Goal: Navigation & Orientation: Find specific page/section

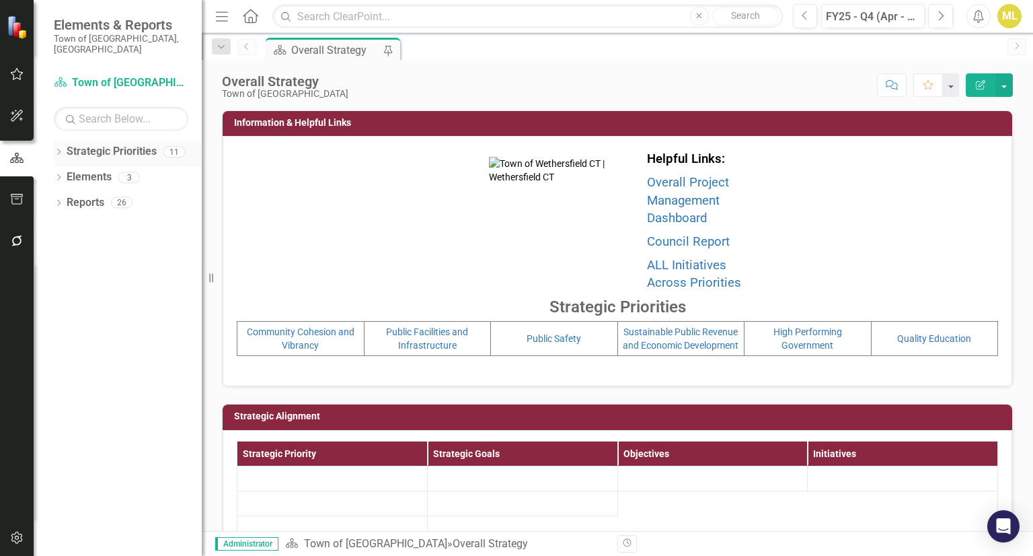
click at [59, 149] on icon "Dropdown" at bounding box center [58, 152] width 9 height 7
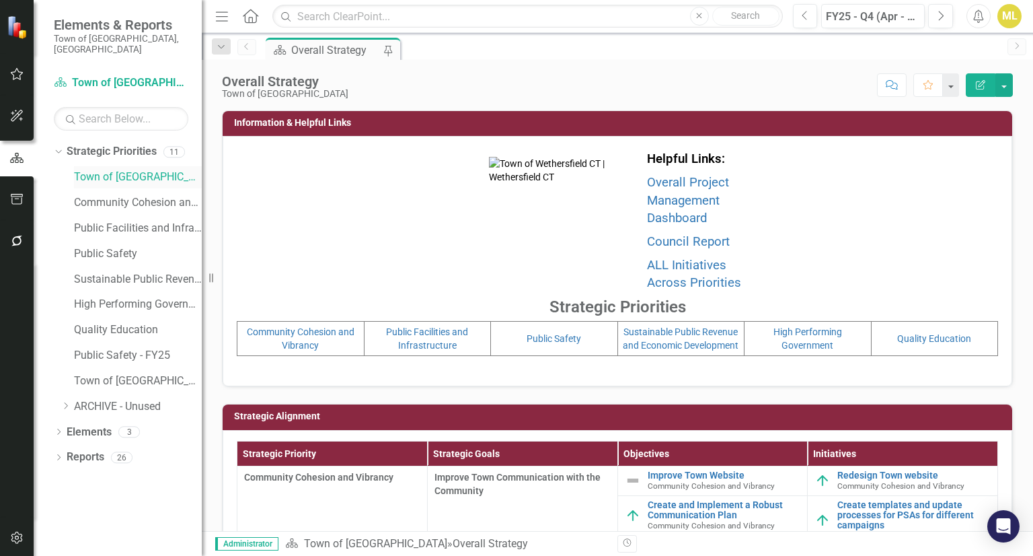
click at [85, 170] on link "Town of [GEOGRAPHIC_DATA]" at bounding box center [138, 177] width 128 height 15
click at [116, 170] on link "Town of [GEOGRAPHIC_DATA]" at bounding box center [138, 177] width 128 height 15
click at [111, 195] on link "Community Cohesion and Vibrancy" at bounding box center [138, 202] width 128 height 15
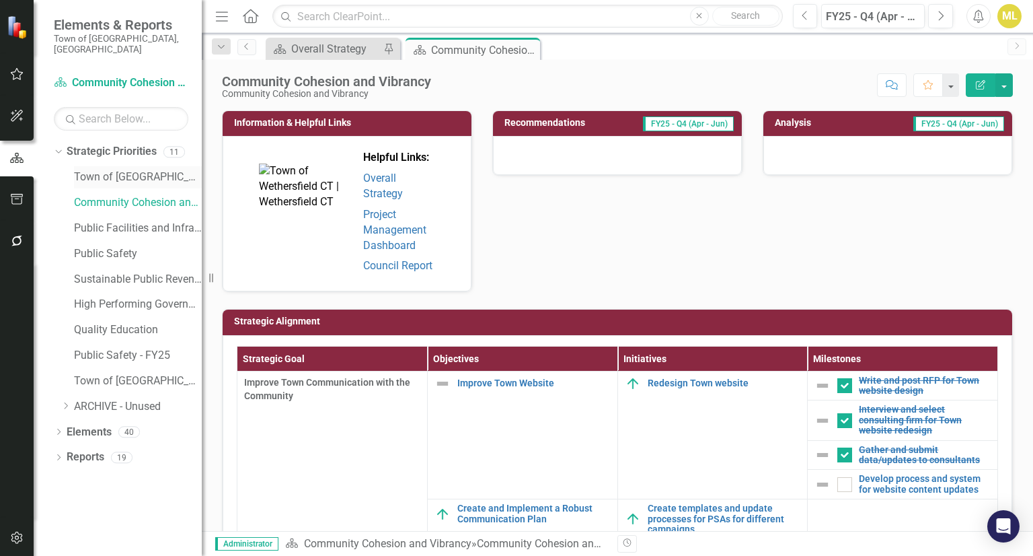
click at [103, 170] on link "Town of [GEOGRAPHIC_DATA]" at bounding box center [138, 177] width 128 height 15
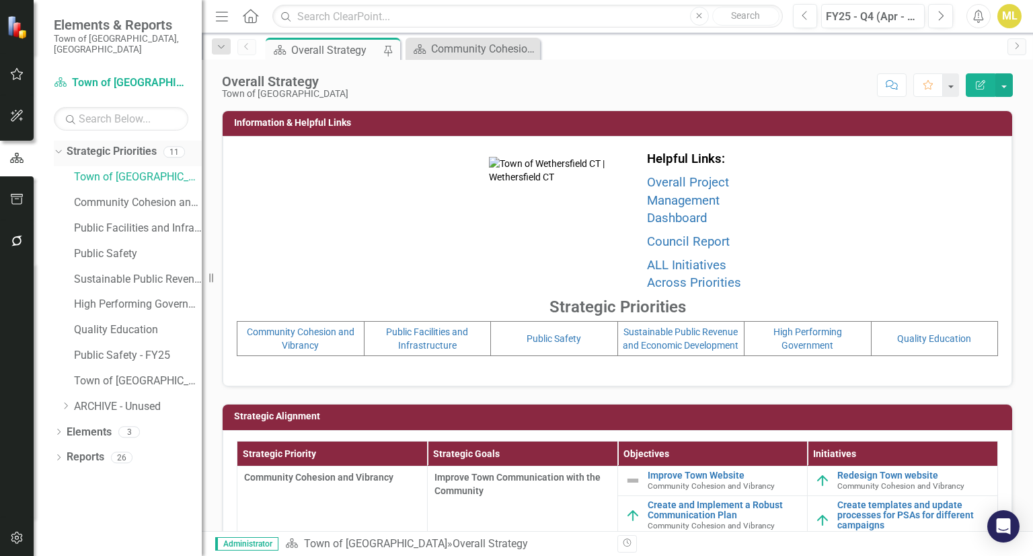
click at [59, 147] on icon "Dropdown" at bounding box center [56, 151] width 7 height 9
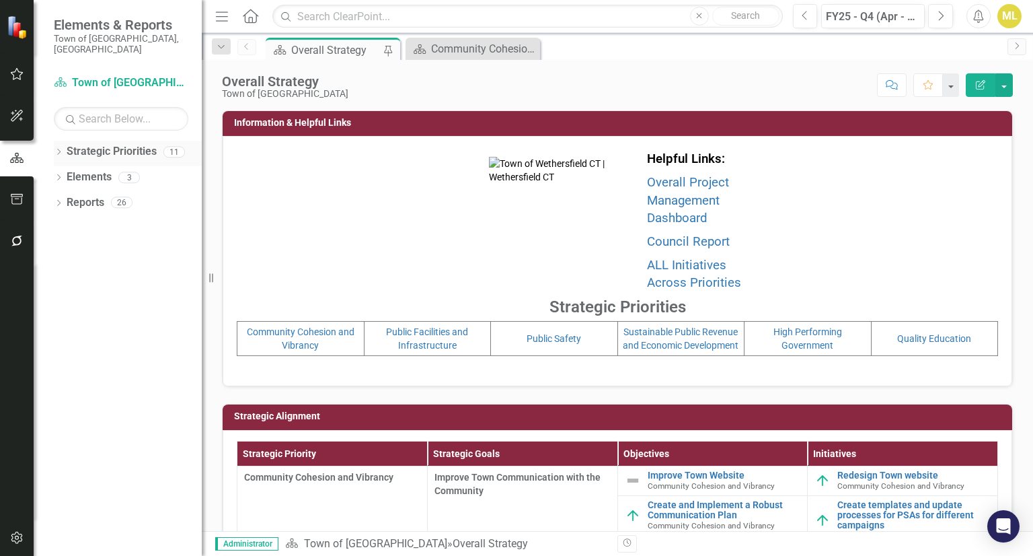
click at [59, 149] on icon "Dropdown" at bounding box center [58, 152] width 9 height 7
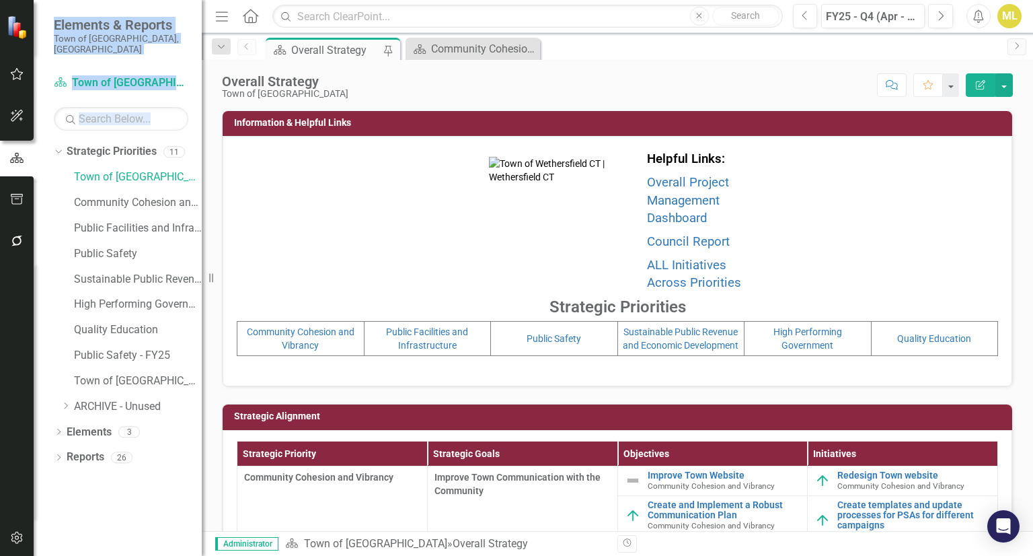
drag, startPoint x: 59, startPoint y: 143, endPoint x: 15, endPoint y: 168, distance: 50.0
click at [15, 168] on div "Elements & Reports Town of Wethersfield, CT Strategic Priority Town of Wethersf…" at bounding box center [101, 278] width 202 height 556
click at [285, 161] on div "Helpful Links: Overall Project Management Dashboard Council Report ALL Initiati…" at bounding box center [618, 259] width 762 height 225
click at [121, 171] on link "Town of [GEOGRAPHIC_DATA]" at bounding box center [138, 177] width 128 height 15
click at [19, 163] on icon "button" at bounding box center [16, 158] width 15 height 12
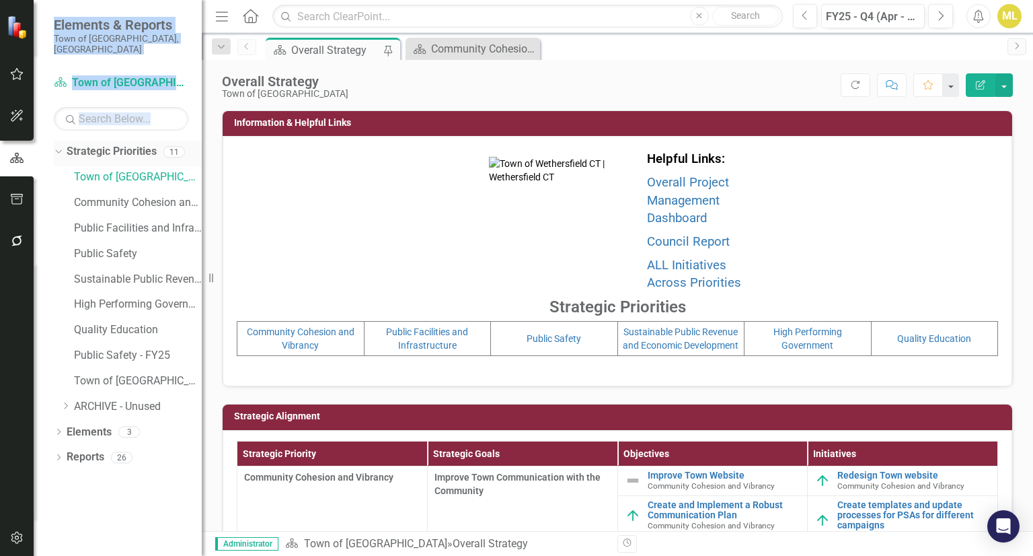
click at [85, 144] on link "Strategic Priorities" at bounding box center [112, 151] width 90 height 15
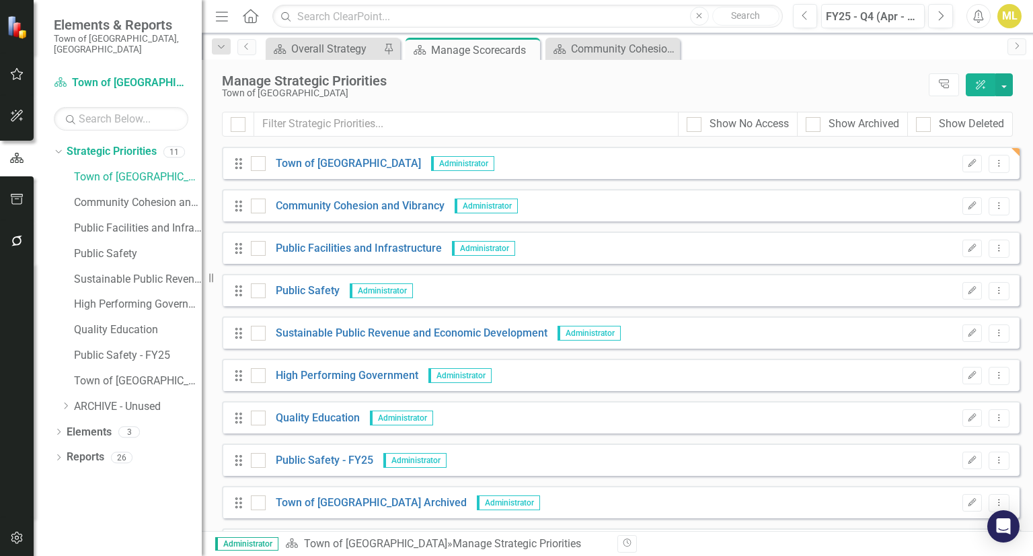
click at [480, 99] on div "Manage Strategic Priorities Town of Wethersfield Tree Explorer ClearPoint AI" at bounding box center [617, 86] width 831 height 52
click at [334, 165] on link "Town of [GEOGRAPHIC_DATA]" at bounding box center [343, 163] width 155 height 15
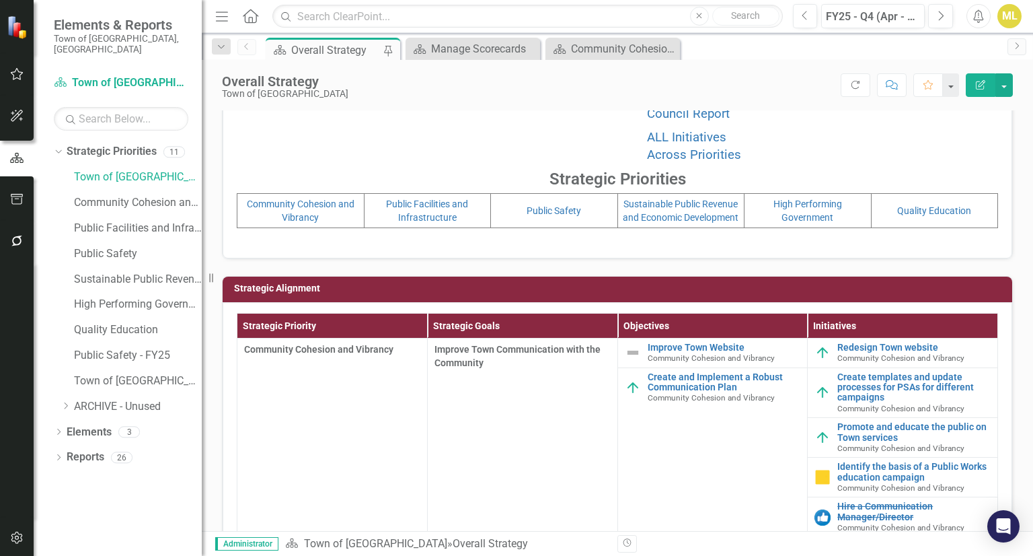
scroll to position [128, 0]
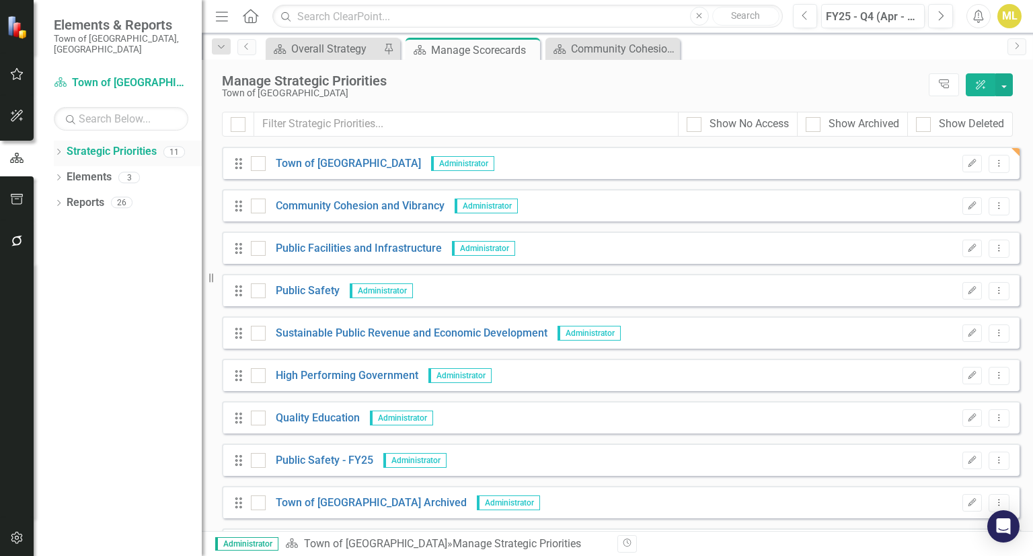
click at [54, 149] on icon "Dropdown" at bounding box center [58, 152] width 9 height 7
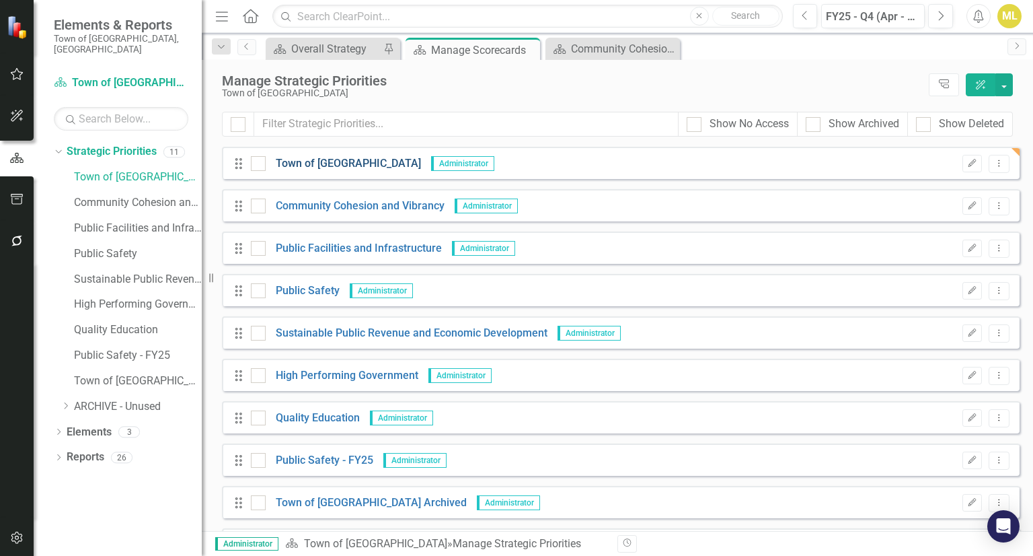
click at [308, 165] on link "Town of [GEOGRAPHIC_DATA]" at bounding box center [343, 163] width 155 height 15
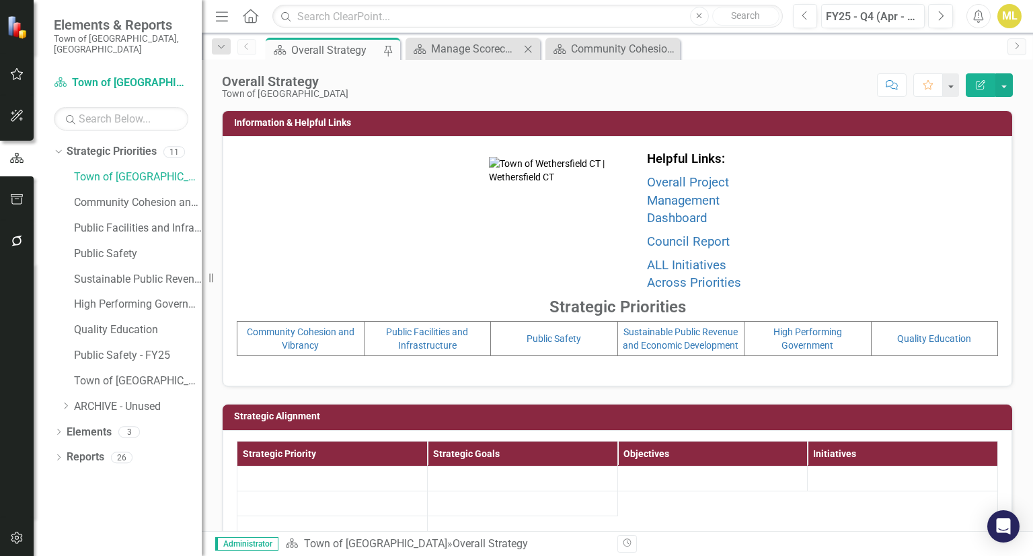
click at [533, 49] on icon "Close" at bounding box center [527, 49] width 13 height 11
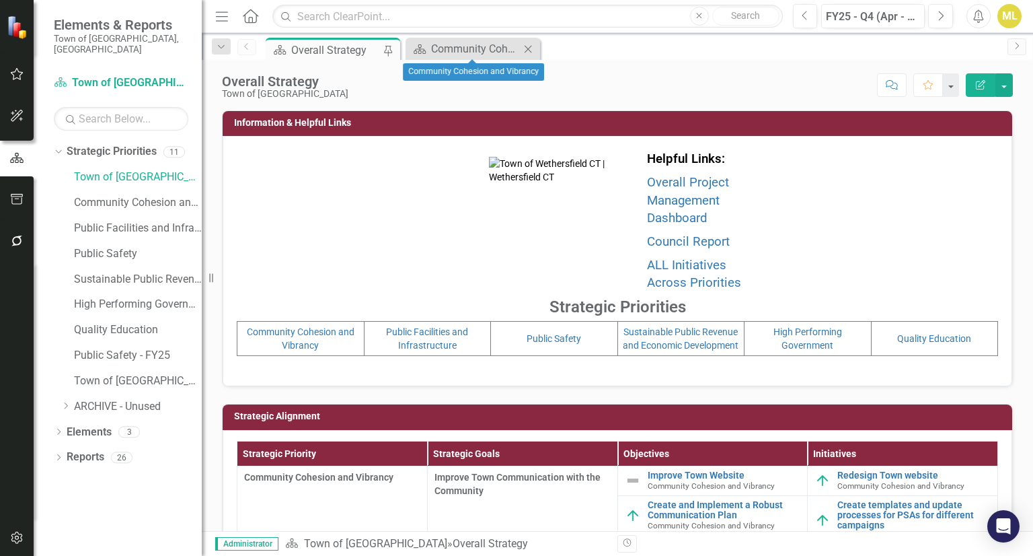
click at [527, 49] on icon at bounding box center [528, 48] width 7 height 7
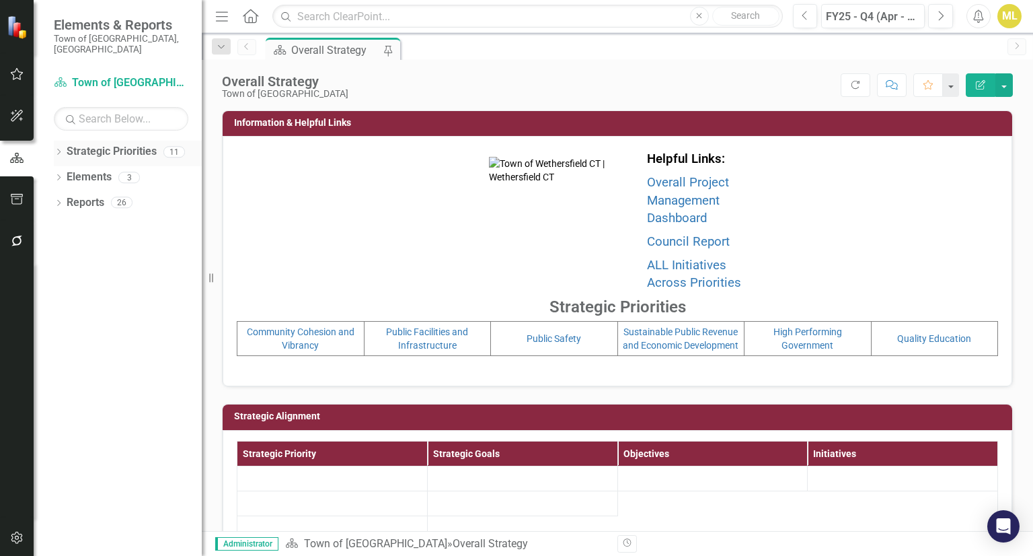
click at [57, 149] on icon "Dropdown" at bounding box center [58, 152] width 9 height 7
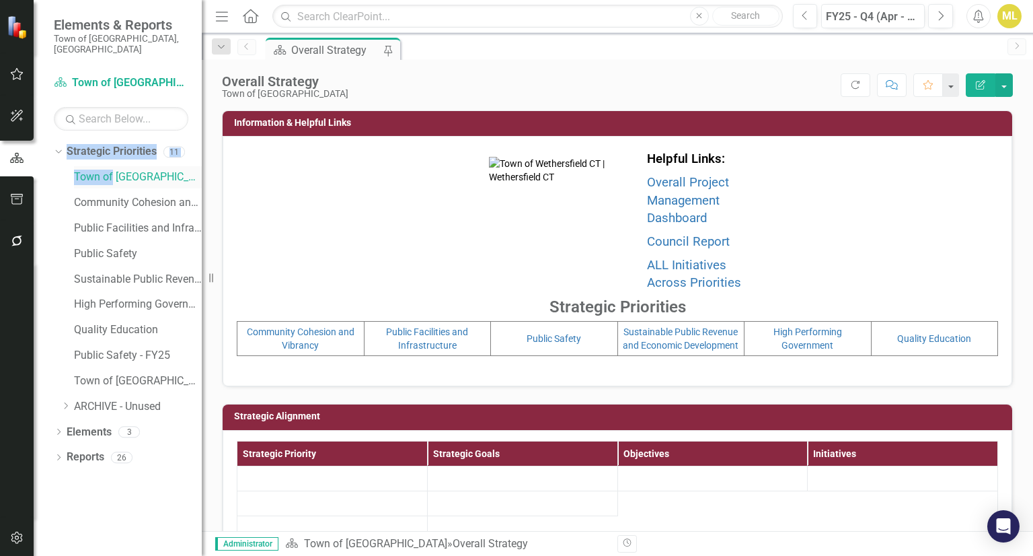
drag, startPoint x: 57, startPoint y: 142, endPoint x: 110, endPoint y: 165, distance: 58.7
click at [110, 165] on div "Dropdown Strategic Priorities 11 Town of Wethersfield Community Cohesion and Vi…" at bounding box center [128, 281] width 148 height 280
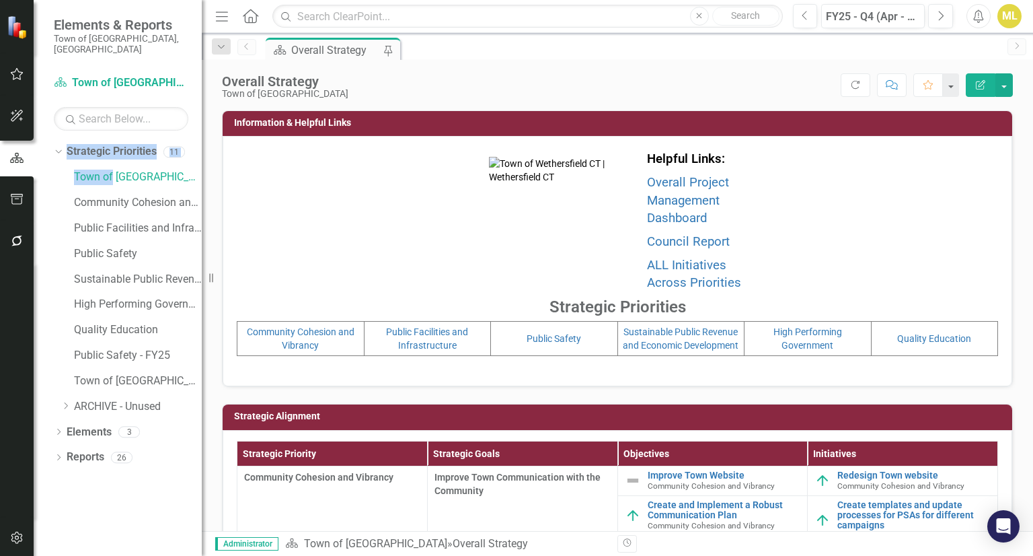
click at [65, 178] on div "Town of Wethersfield Community Cohesion and Vibrancy Public Facilities and Infr…" at bounding box center [131, 293] width 141 height 254
click at [114, 170] on link "Town of [GEOGRAPHIC_DATA]" at bounding box center [138, 177] width 128 height 15
click at [137, 170] on link "Town of [GEOGRAPHIC_DATA]" at bounding box center [138, 177] width 128 height 15
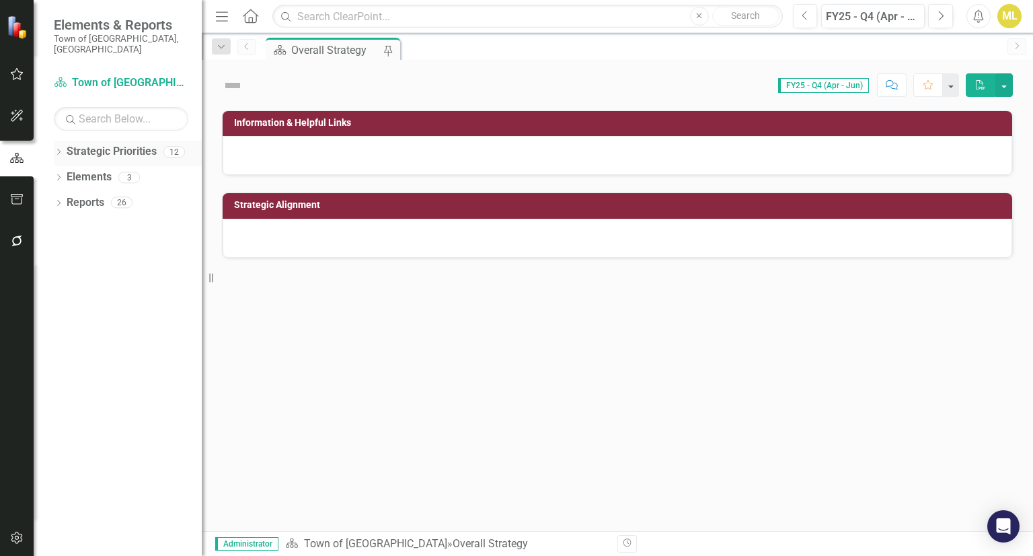
click at [114, 143] on div "Dropdown Strategic Priorities 12 Town of Wethersfield Community Cohesion and Vi…" at bounding box center [118, 348] width 168 height 415
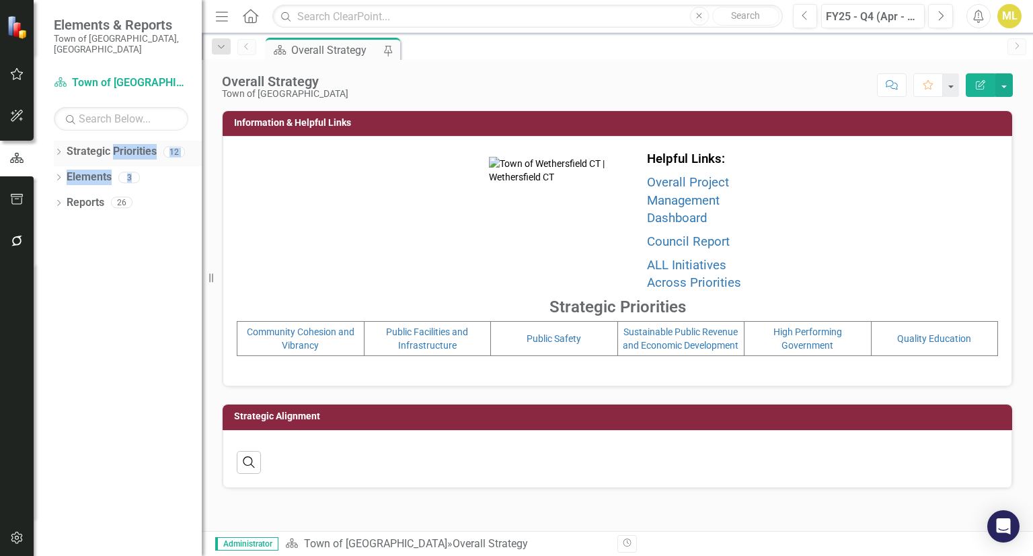
click at [59, 149] on icon "Dropdown" at bounding box center [58, 152] width 9 height 7
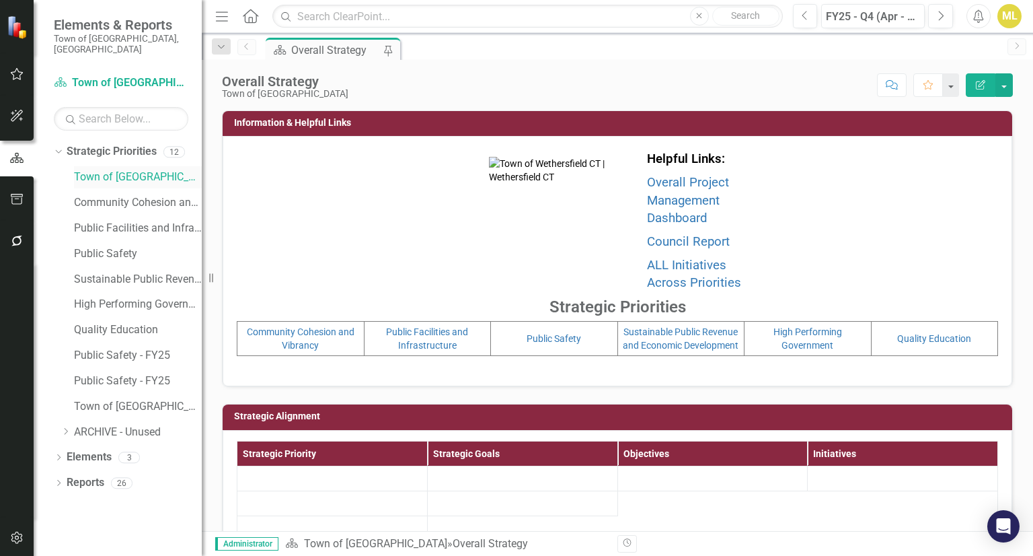
click at [83, 170] on link "Town of [GEOGRAPHIC_DATA]" at bounding box center [138, 177] width 128 height 15
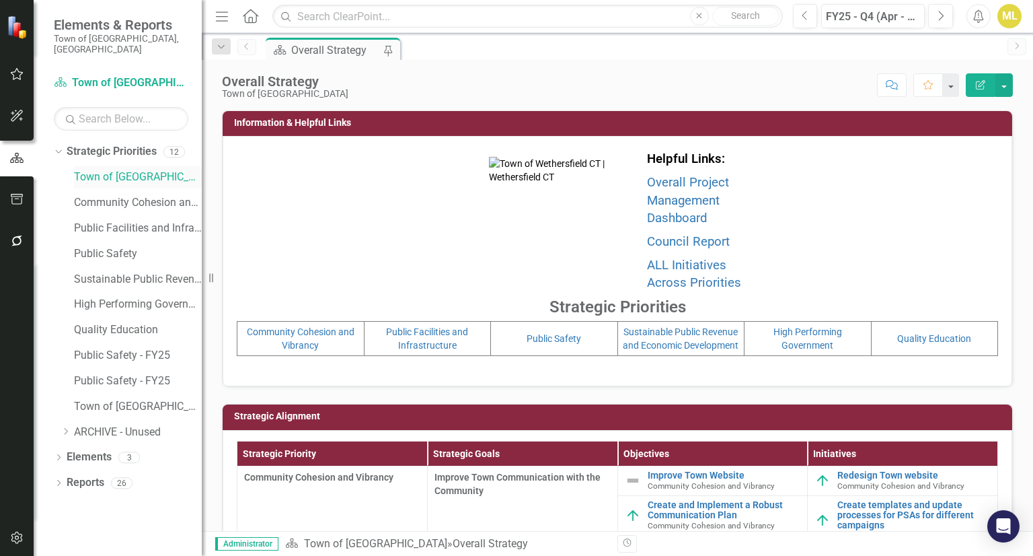
click at [116, 170] on link "Town of [GEOGRAPHIC_DATA]" at bounding box center [138, 177] width 128 height 15
click at [131, 170] on link "Town of [GEOGRAPHIC_DATA]" at bounding box center [138, 177] width 128 height 15
click at [97, 170] on link "Town of [GEOGRAPHIC_DATA]" at bounding box center [138, 177] width 128 height 15
click at [96, 198] on link "Community Cohesion and Vibrancy" at bounding box center [138, 202] width 128 height 15
click at [91, 195] on link "Community Cohesion and Vibrancy" at bounding box center [138, 202] width 128 height 15
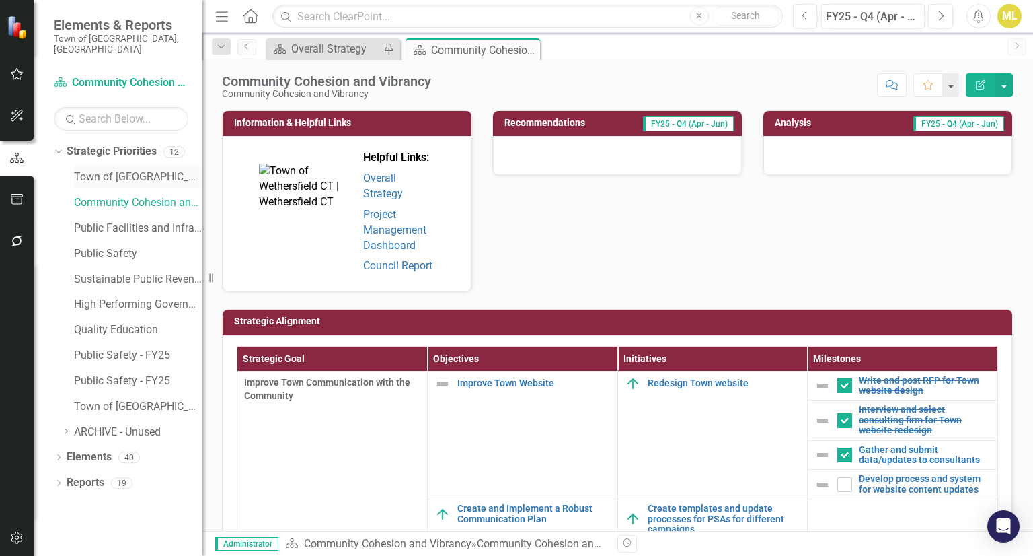
click at [100, 170] on link "Town of [GEOGRAPHIC_DATA]" at bounding box center [138, 177] width 128 height 15
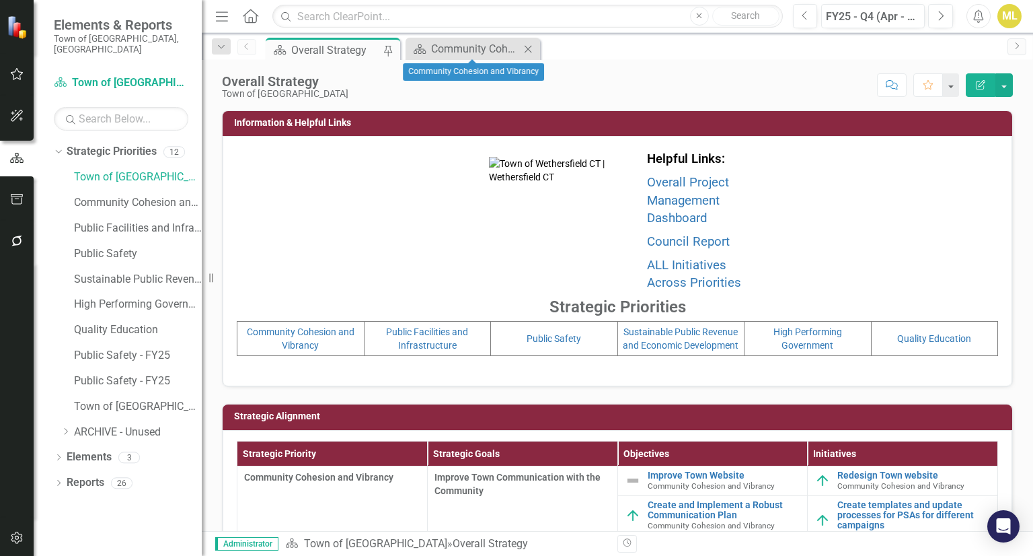
click at [530, 52] on icon "Close" at bounding box center [527, 49] width 13 height 11
click at [78, 170] on link "Town of [GEOGRAPHIC_DATA]" at bounding box center [138, 177] width 128 height 15
click at [94, 170] on link "Town of [GEOGRAPHIC_DATA]" at bounding box center [138, 177] width 128 height 15
click at [62, 146] on div "Dropdown Strategic Priorities 12" at bounding box center [128, 154] width 148 height 26
click at [60, 147] on icon "Dropdown" at bounding box center [56, 151] width 7 height 9
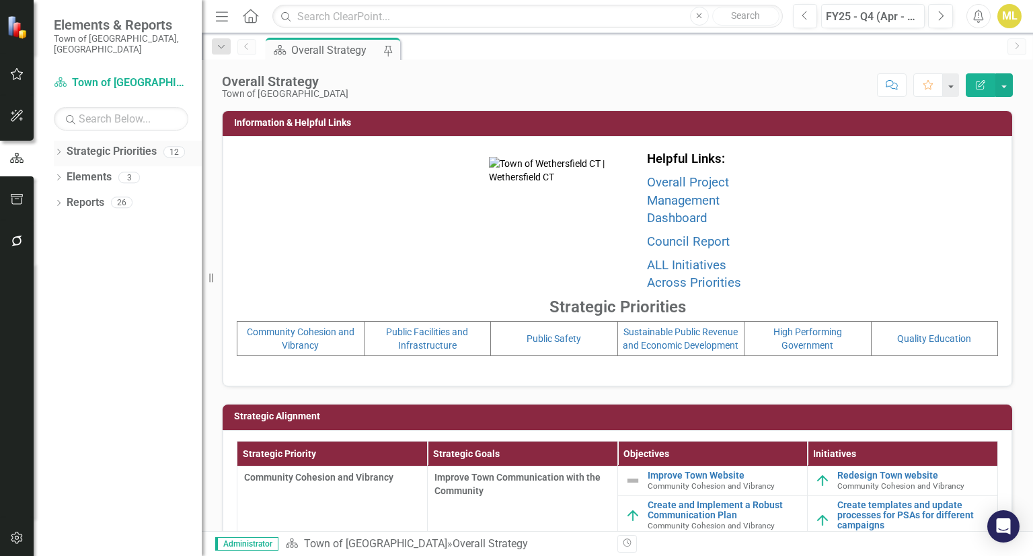
click at [57, 149] on icon "Dropdown" at bounding box center [58, 152] width 9 height 7
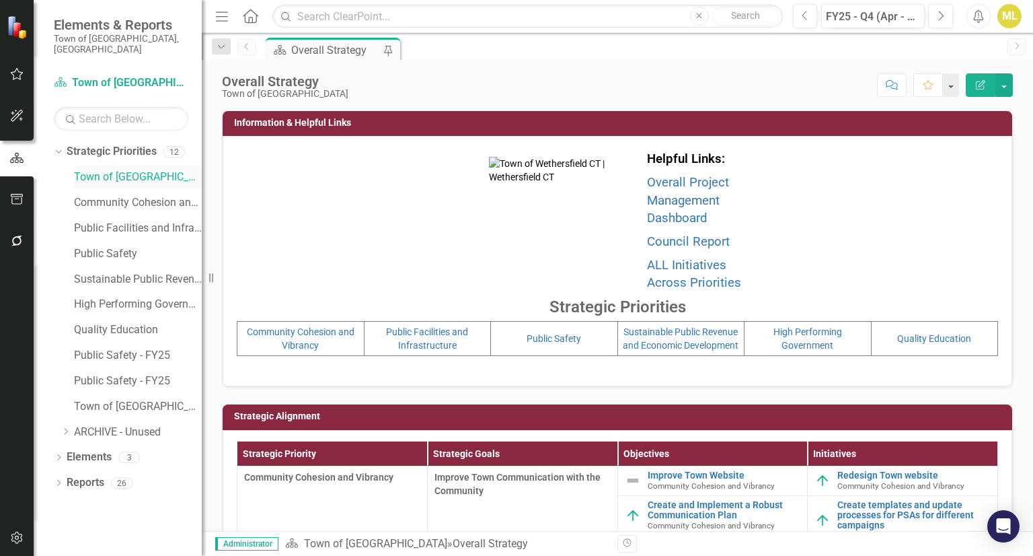
click at [88, 170] on link "Town of [GEOGRAPHIC_DATA]" at bounding box center [138, 177] width 128 height 15
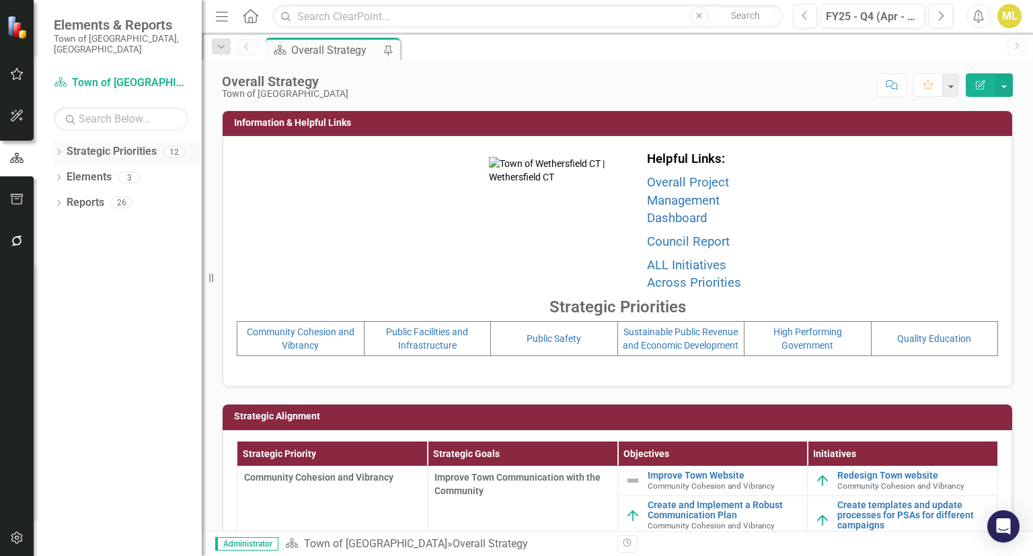
click at [61, 149] on icon "Dropdown" at bounding box center [58, 152] width 9 height 7
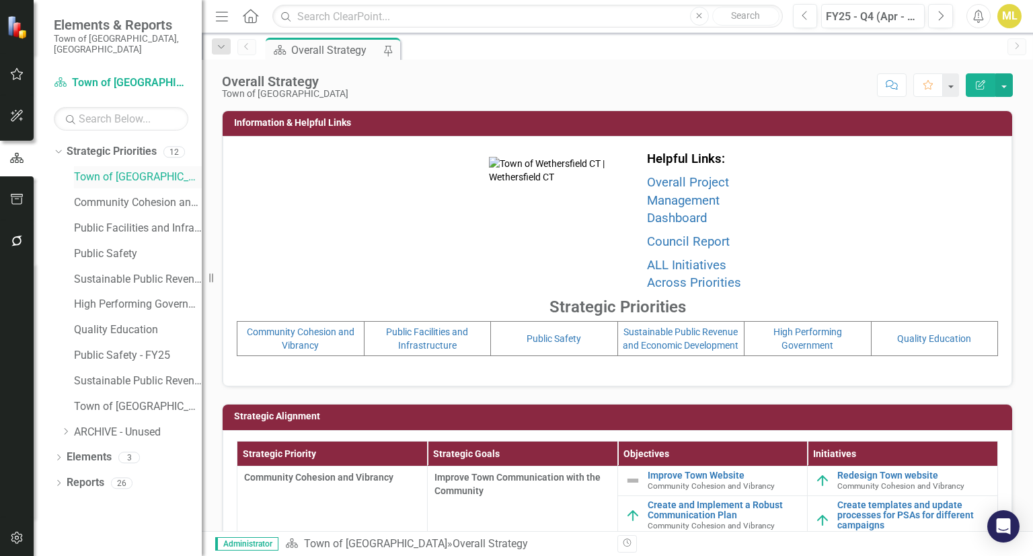
click at [96, 170] on link "Town of [GEOGRAPHIC_DATA]" at bounding box center [138, 177] width 128 height 15
click at [121, 192] on div "Community Cohesion and Vibrancy" at bounding box center [138, 203] width 128 height 22
click at [114, 195] on link "Community Cohesion and Vibrancy" at bounding box center [138, 202] width 128 height 15
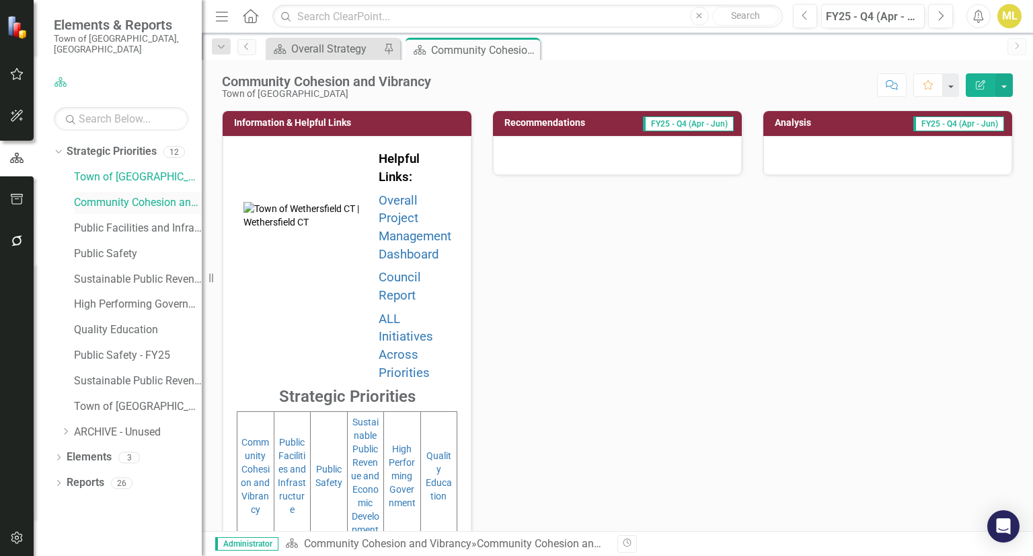
click at [114, 195] on link "Community Cohesion and Vibrancy" at bounding box center [138, 202] width 128 height 15
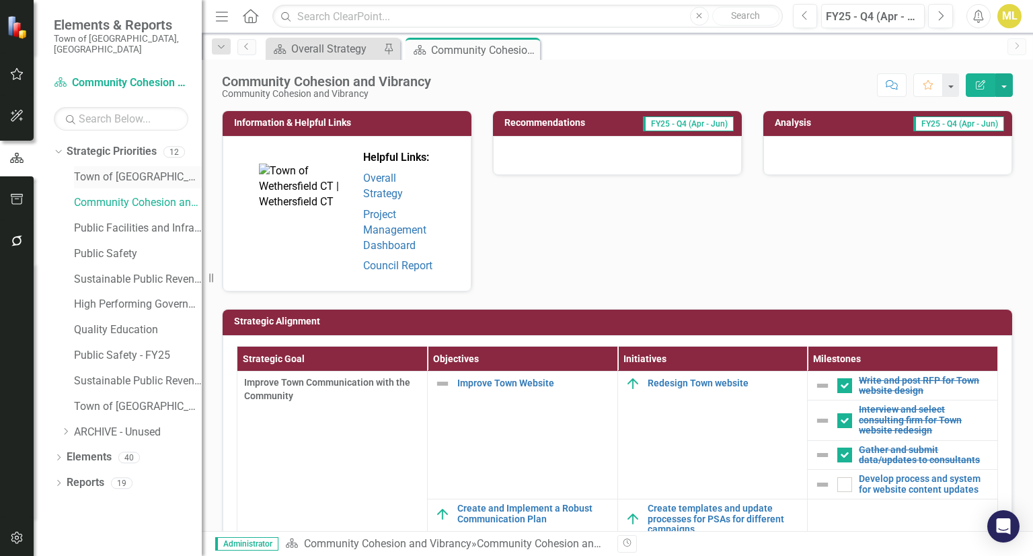
click at [113, 170] on link "Town of [GEOGRAPHIC_DATA]" at bounding box center [138, 177] width 128 height 15
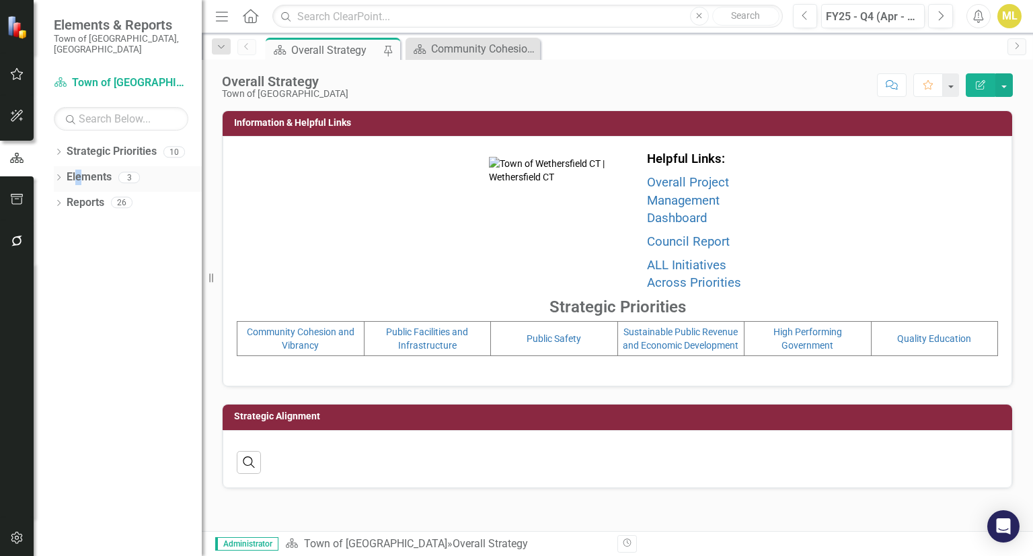
drag, startPoint x: 0, startPoint y: 0, endPoint x: 75, endPoint y: 158, distance: 174.8
click at [75, 166] on div "Elements" at bounding box center [89, 177] width 45 height 22
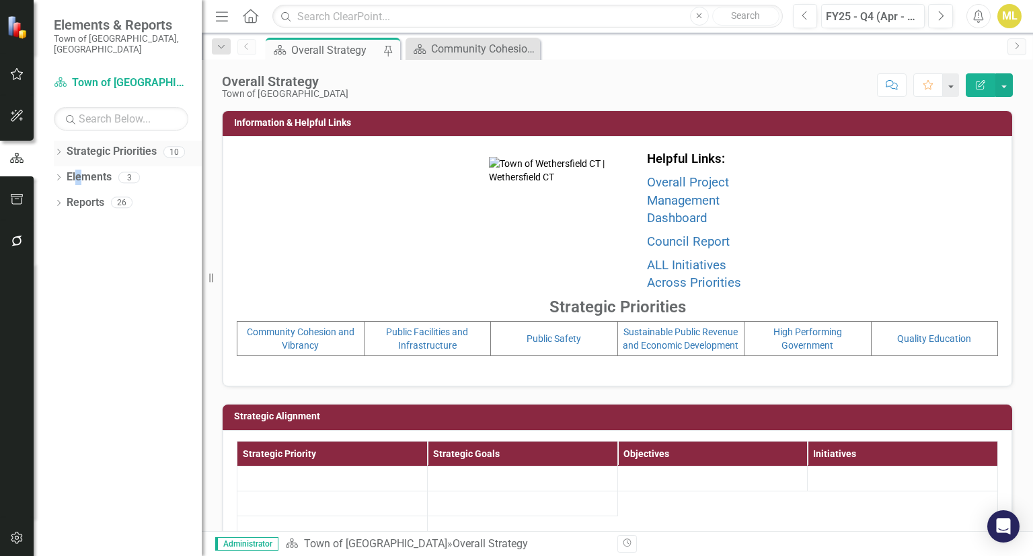
click at [62, 149] on icon "Dropdown" at bounding box center [58, 152] width 9 height 7
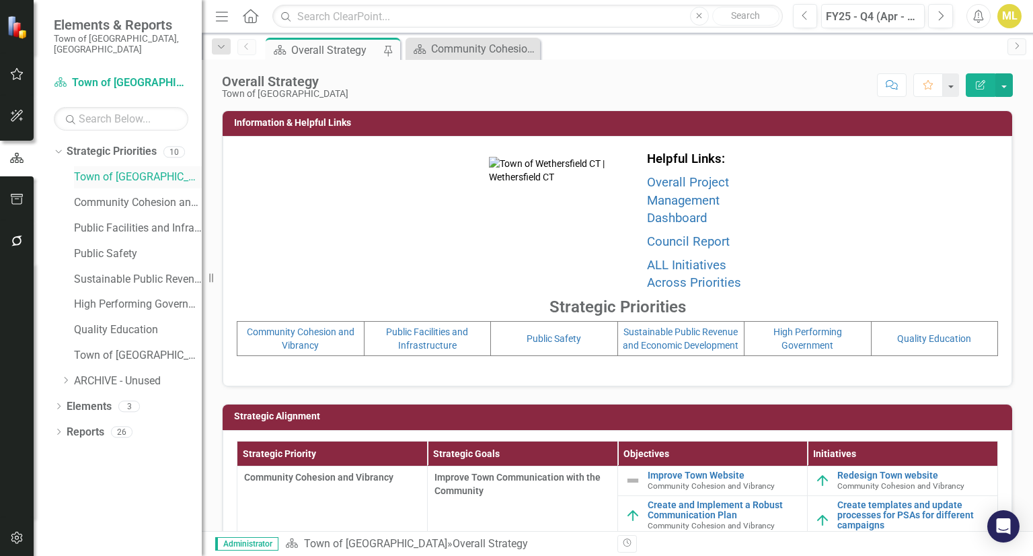
click at [87, 170] on link "Town of [GEOGRAPHIC_DATA]" at bounding box center [138, 177] width 128 height 15
drag, startPoint x: 87, startPoint y: 163, endPoint x: 79, endPoint y: 165, distance: 8.3
click at [79, 170] on link "Town of [GEOGRAPHIC_DATA]" at bounding box center [138, 177] width 128 height 15
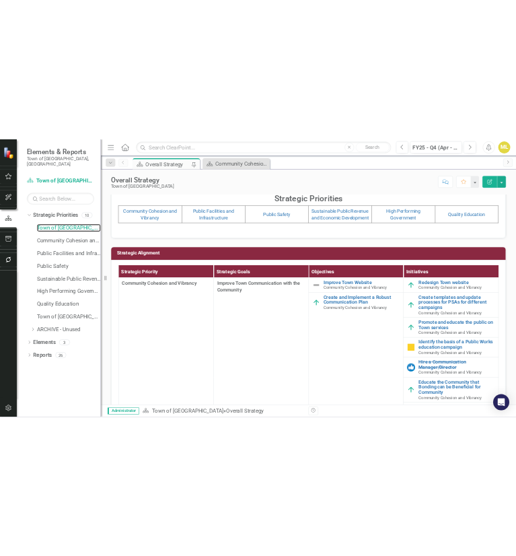
scroll to position [385, 0]
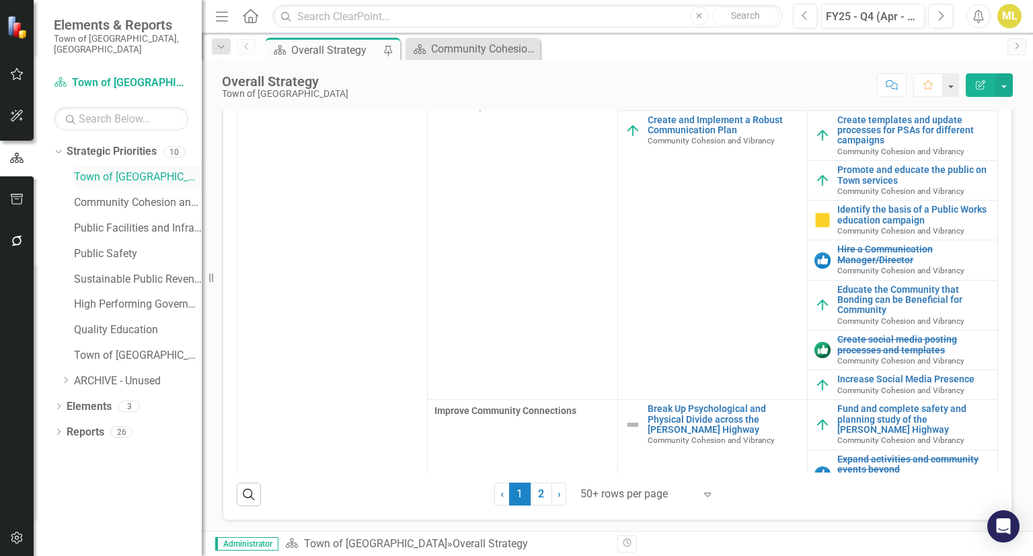
drag, startPoint x: 280, startPoint y: 248, endPoint x: 89, endPoint y: 162, distance: 209.3
click at [89, 170] on link "Town of [GEOGRAPHIC_DATA]" at bounding box center [138, 177] width 128 height 15
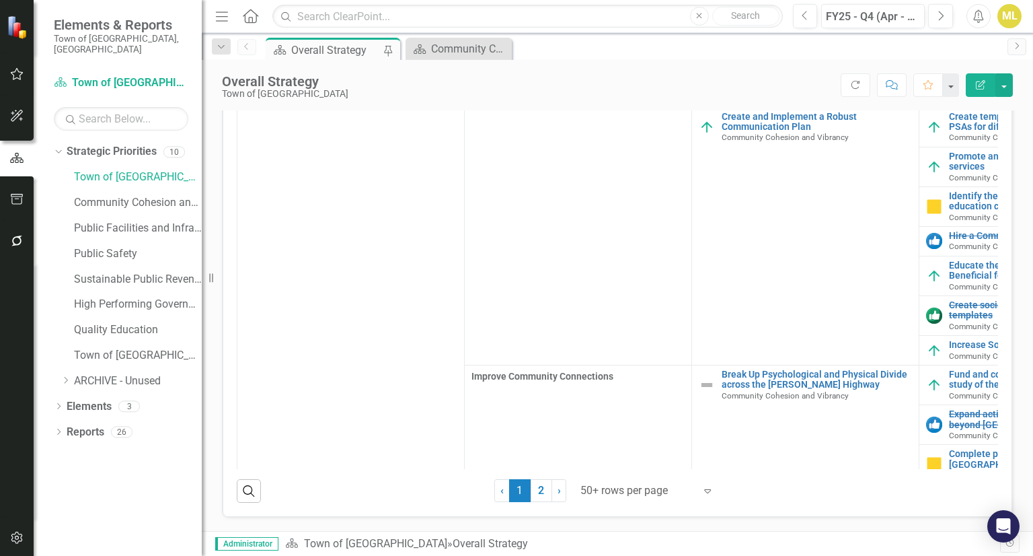
scroll to position [371, 0]
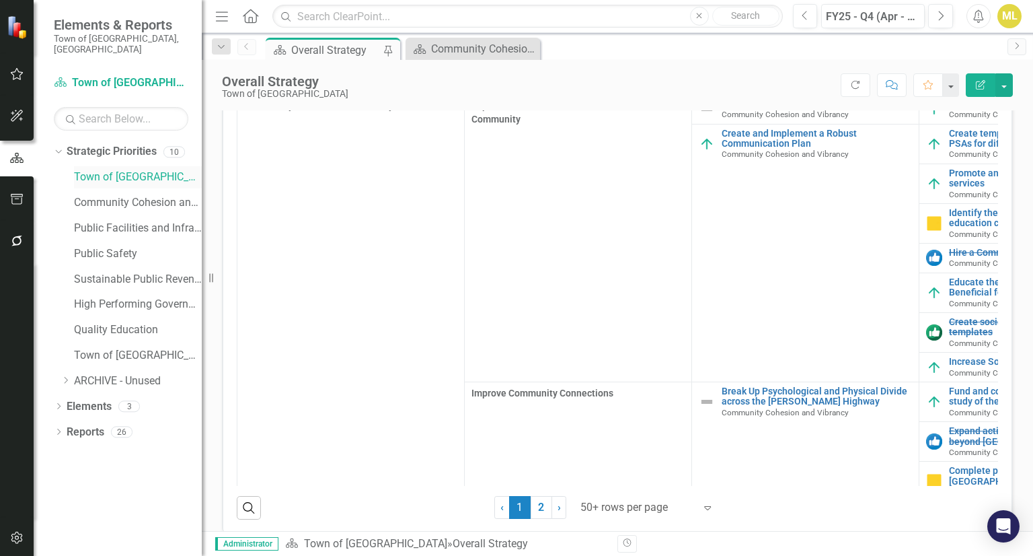
click at [114, 170] on link "Town of [GEOGRAPHIC_DATA]" at bounding box center [138, 177] width 128 height 15
click at [56, 147] on icon "Dropdown" at bounding box center [56, 151] width 7 height 9
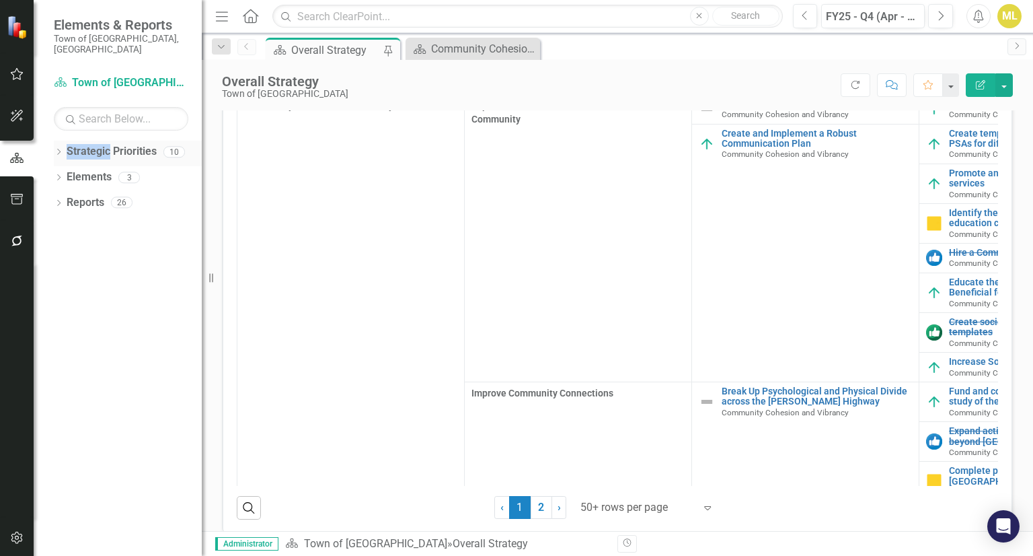
click at [56, 149] on icon "Dropdown" at bounding box center [58, 152] width 9 height 7
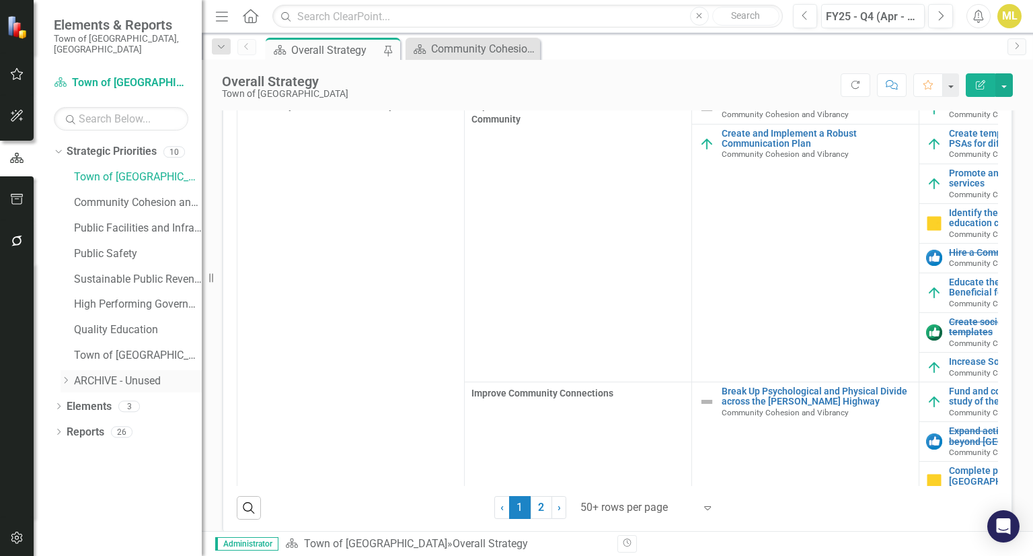
click at [63, 376] on icon "Dropdown" at bounding box center [66, 380] width 10 height 8
click at [94, 170] on link "Town of [GEOGRAPHIC_DATA]" at bounding box center [138, 177] width 128 height 15
click at [98, 144] on link "Strategic Priorities" at bounding box center [112, 151] width 90 height 15
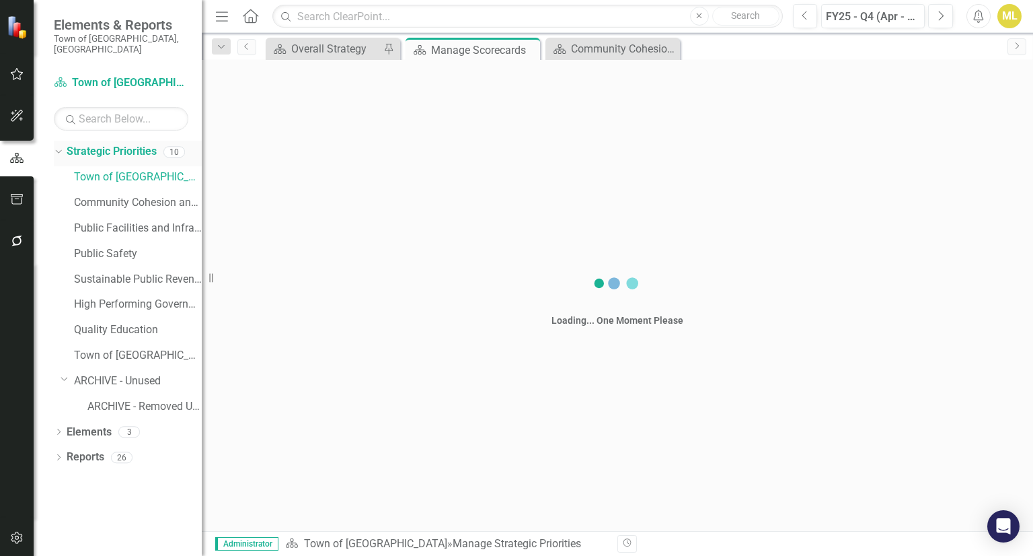
click at [98, 144] on link "Strategic Priorities" at bounding box center [112, 151] width 90 height 15
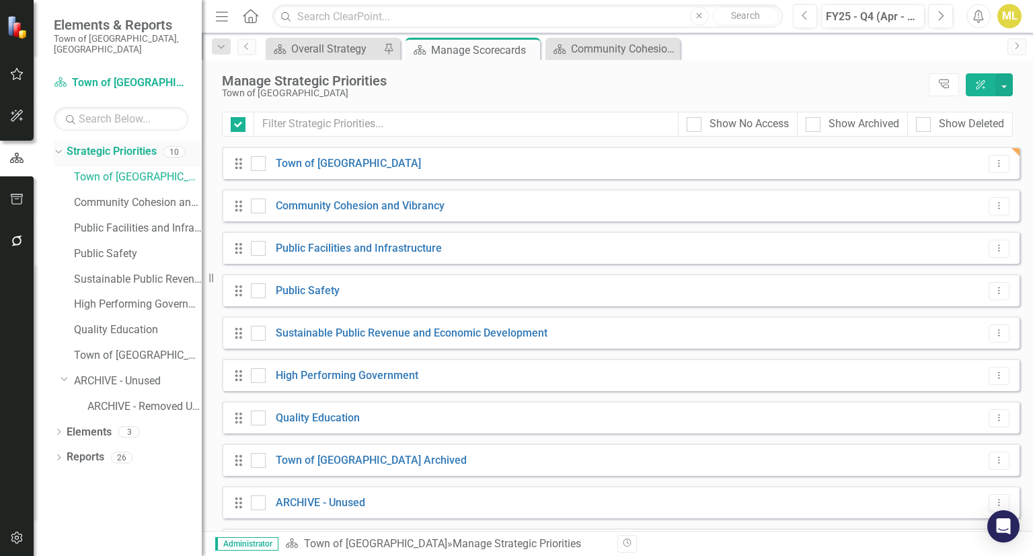
checkbox input "false"
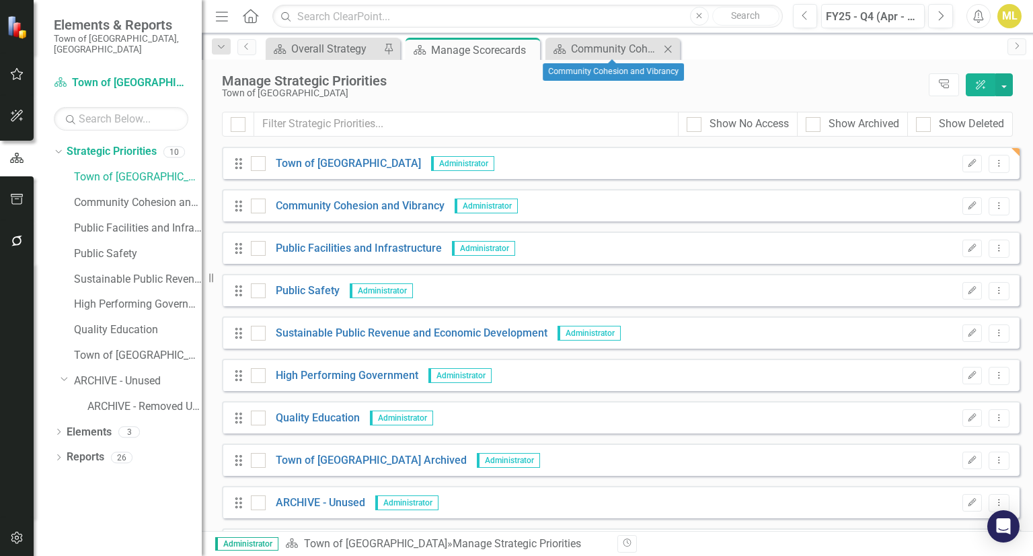
click at [668, 45] on icon "Close" at bounding box center [667, 49] width 13 height 11
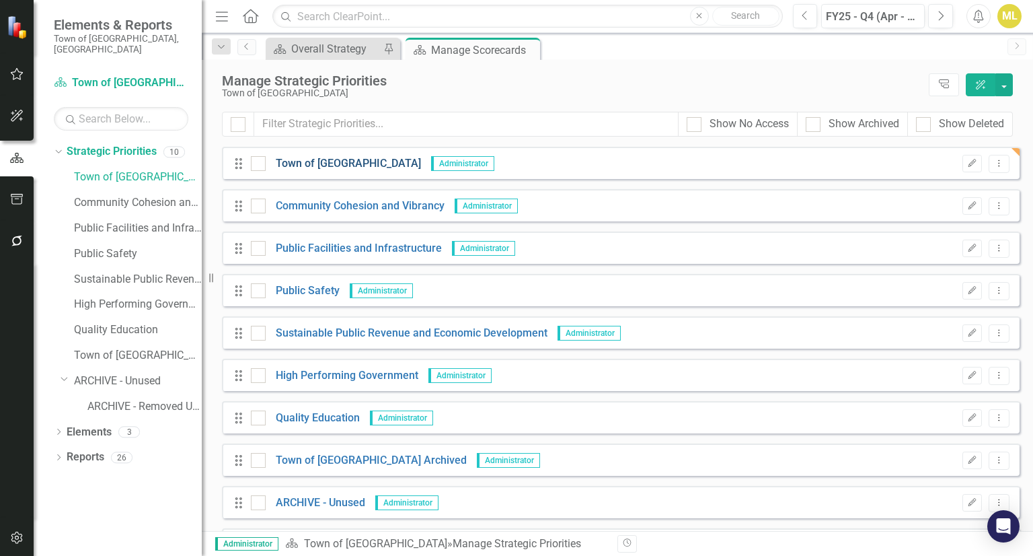
click at [318, 165] on link "Town of [GEOGRAPHIC_DATA]" at bounding box center [343, 163] width 155 height 15
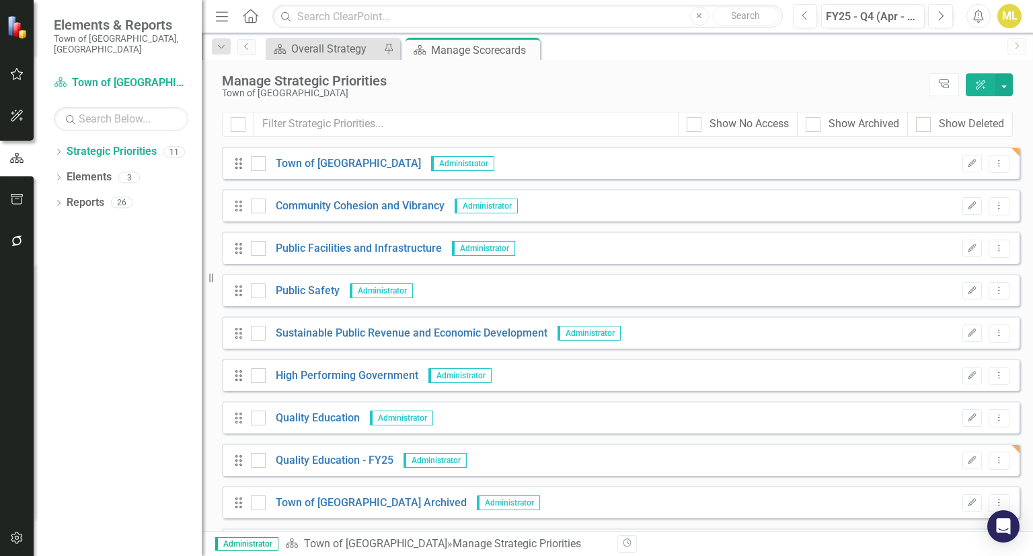
click at [247, 159] on div "Drag" at bounding box center [242, 163] width 24 height 13
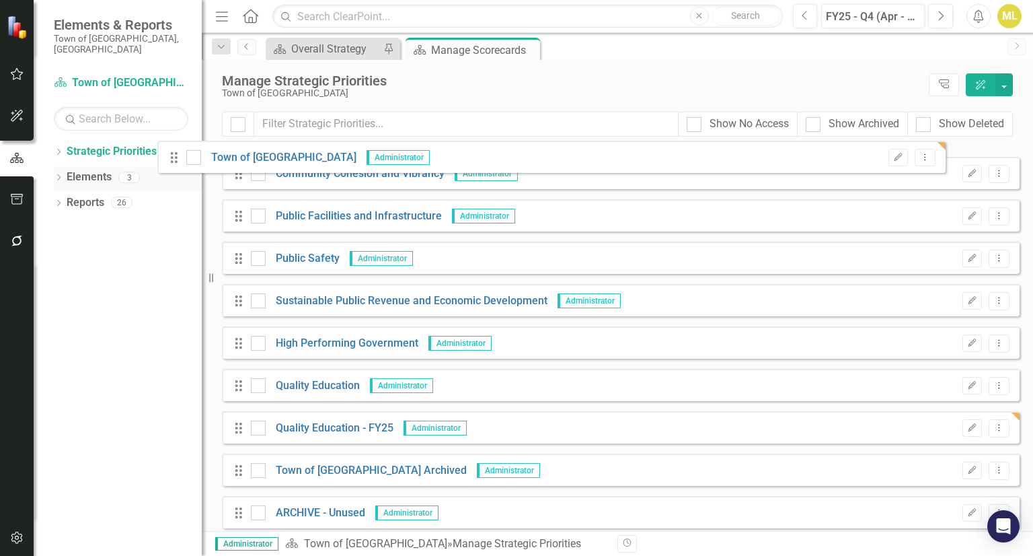
drag, startPoint x: 0, startPoint y: 0, endPoint x: 176, endPoint y: 154, distance: 234.1
click at [176, 154] on div "Elements & Reports Town of [GEOGRAPHIC_DATA], [GEOGRAPHIC_DATA] Strategic Prior…" at bounding box center [516, 278] width 1033 height 556
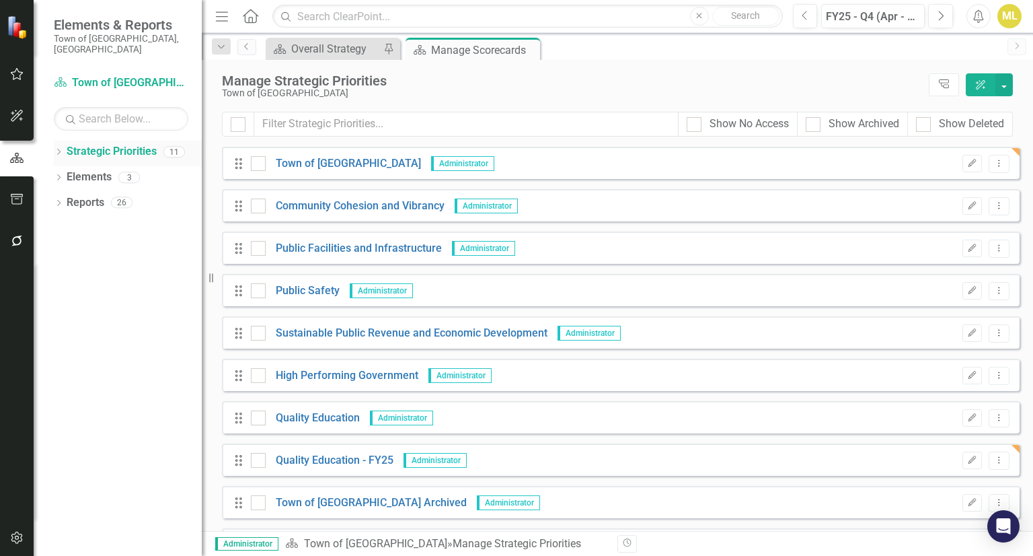
click at [58, 149] on icon "Dropdown" at bounding box center [58, 152] width 9 height 7
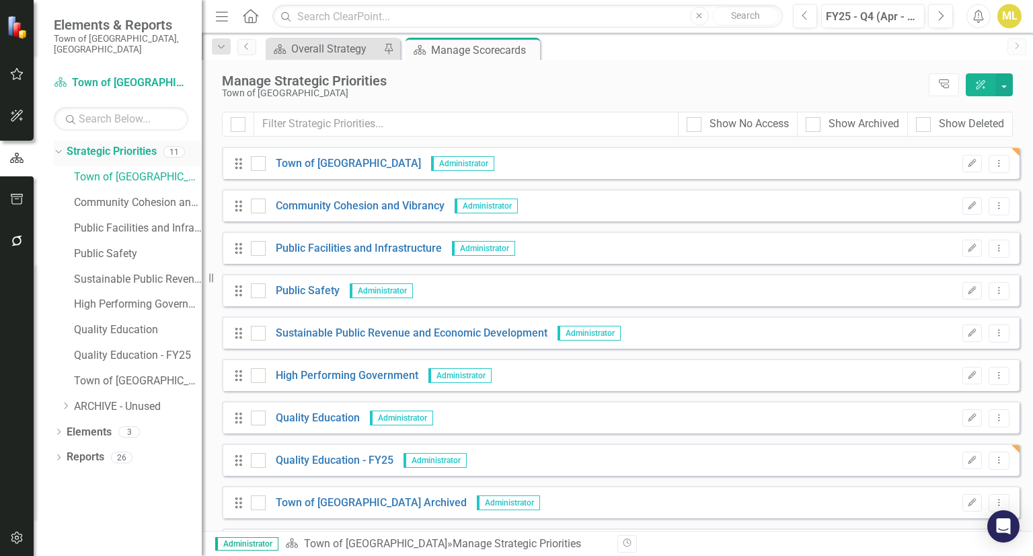
click at [59, 147] on icon "Dropdown" at bounding box center [56, 151] width 7 height 9
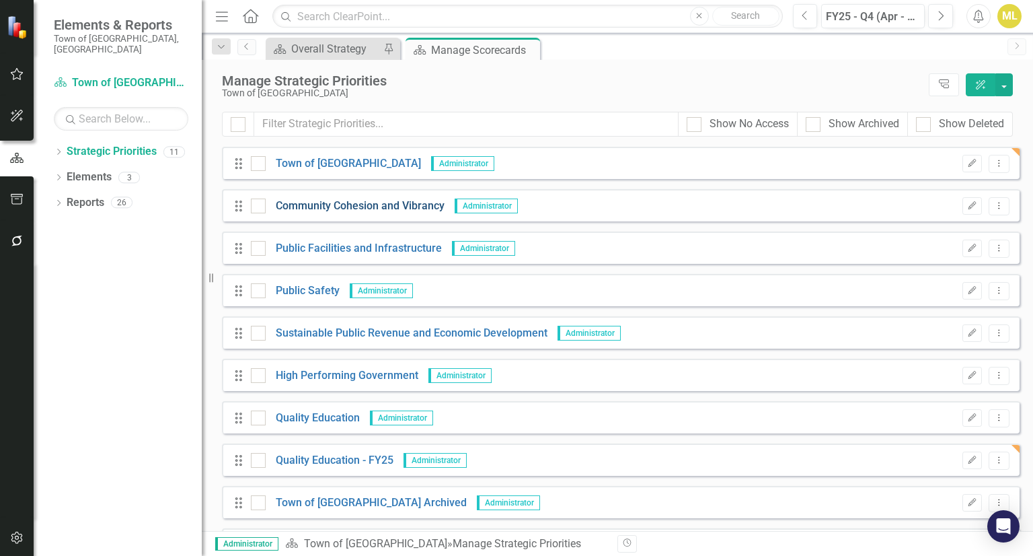
click at [285, 205] on link "Community Cohesion and Vibrancy" at bounding box center [355, 205] width 179 height 15
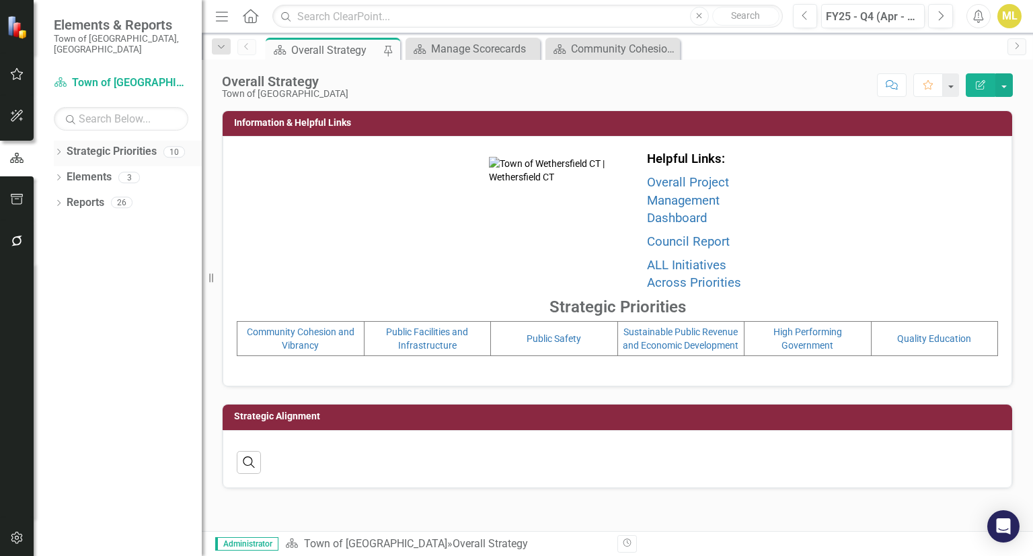
click at [56, 149] on icon "Dropdown" at bounding box center [58, 152] width 9 height 7
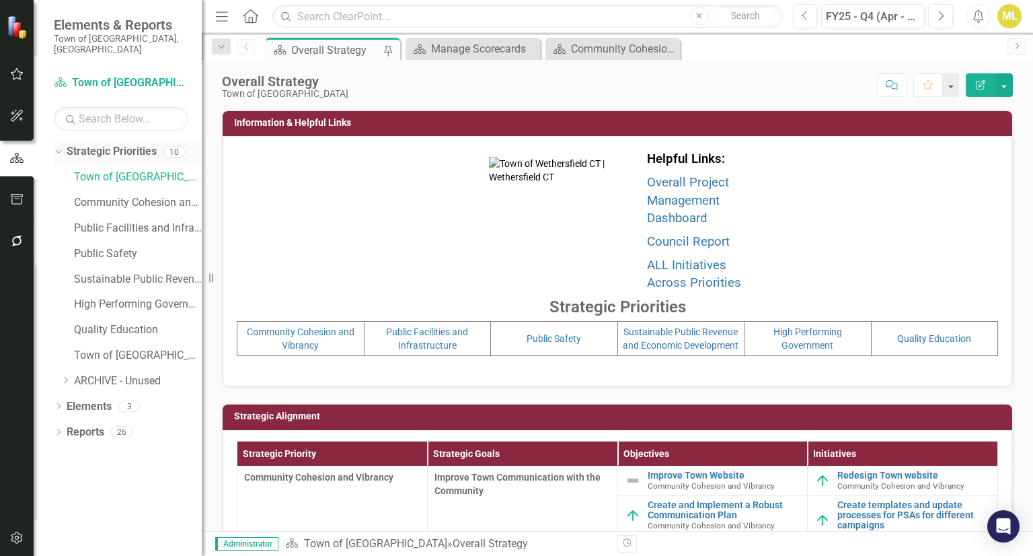
click at [102, 144] on link "Strategic Priorities" at bounding box center [112, 151] width 90 height 15
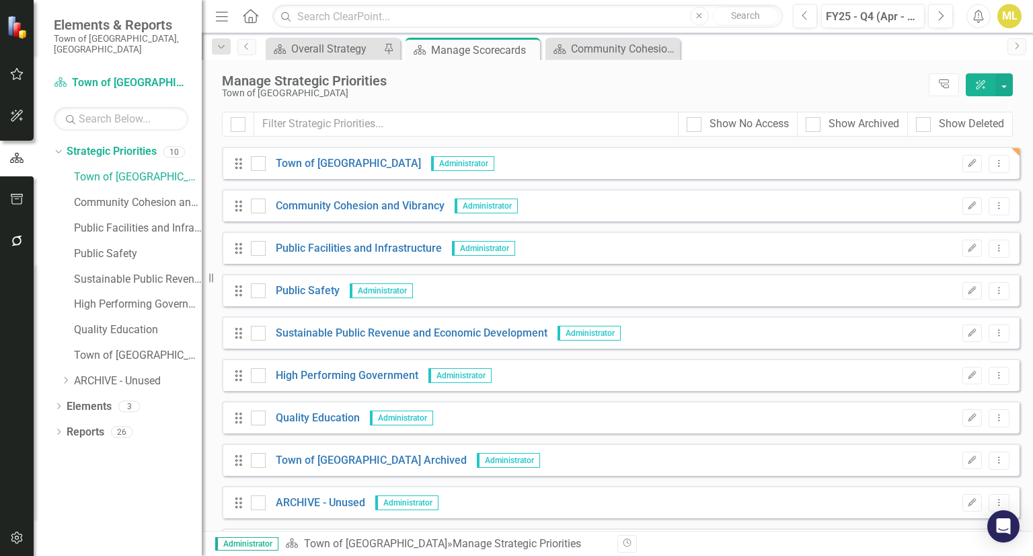
click at [241, 163] on icon at bounding box center [238, 163] width 7 height 11
click at [59, 147] on icon "Dropdown" at bounding box center [56, 151] width 7 height 9
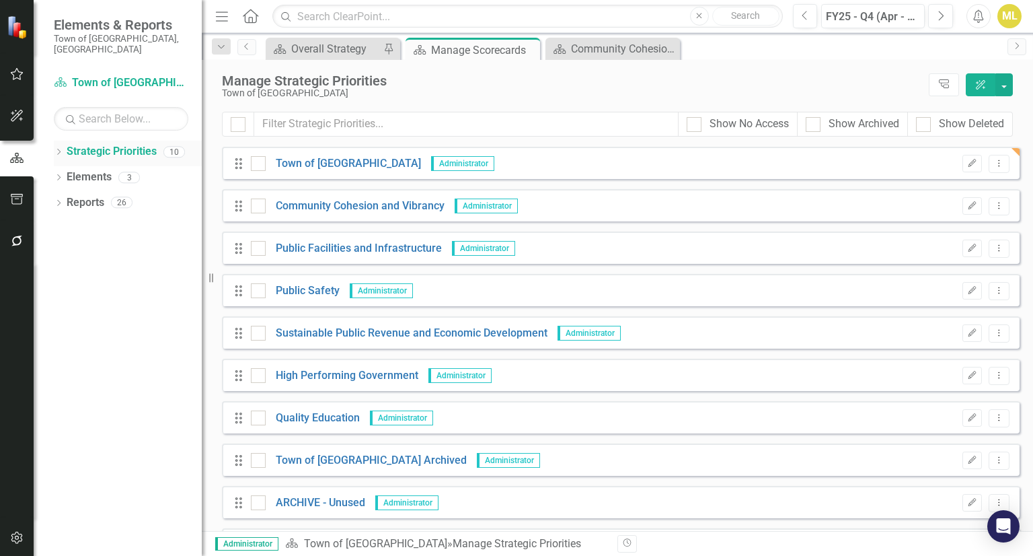
click at [59, 149] on icon "Dropdown" at bounding box center [58, 152] width 9 height 7
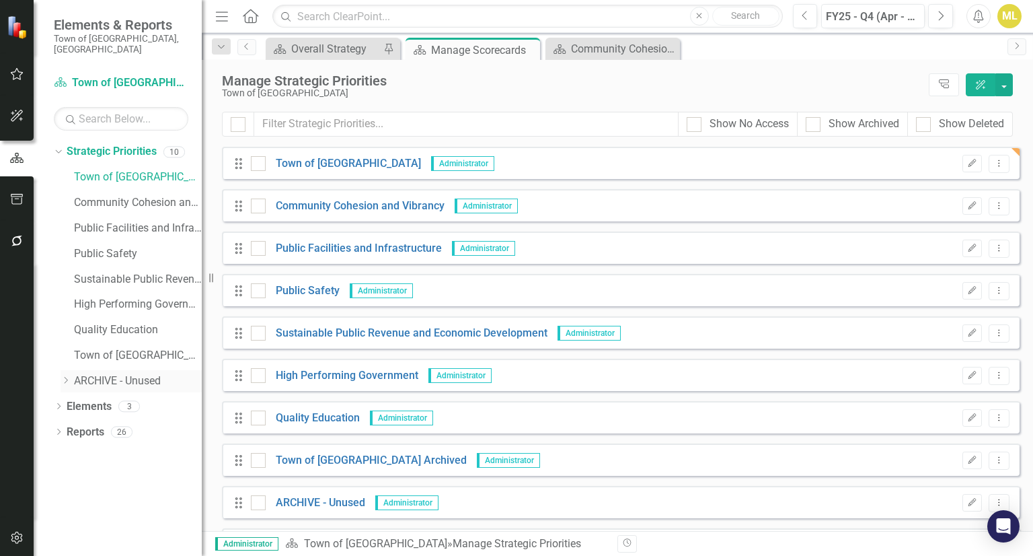
click at [65, 376] on icon "Dropdown" at bounding box center [66, 380] width 10 height 8
click at [65, 377] on icon at bounding box center [64, 378] width 7 height 3
click at [77, 170] on link "Town of [GEOGRAPHIC_DATA]" at bounding box center [138, 177] width 128 height 15
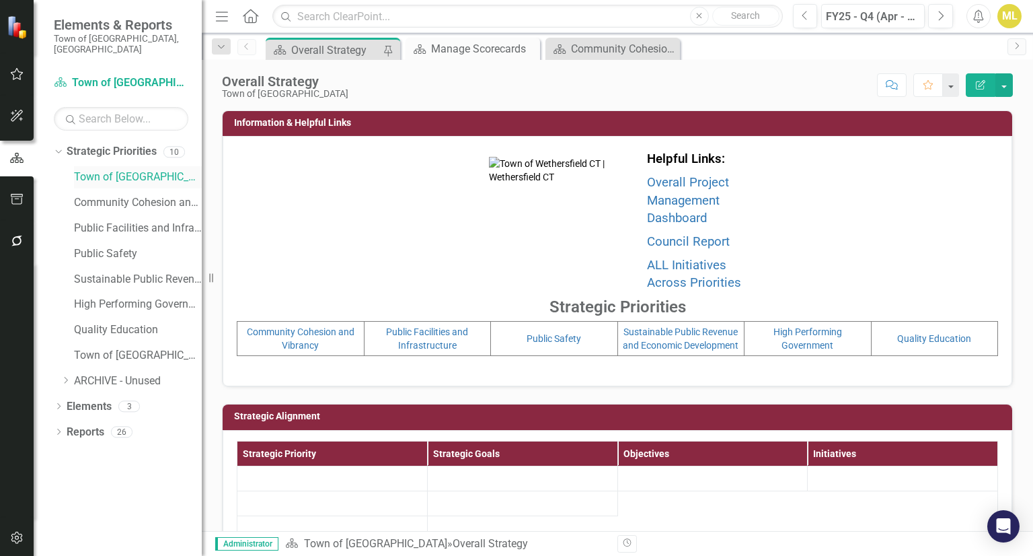
click at [77, 170] on link "Town of [GEOGRAPHIC_DATA]" at bounding box center [138, 177] width 128 height 15
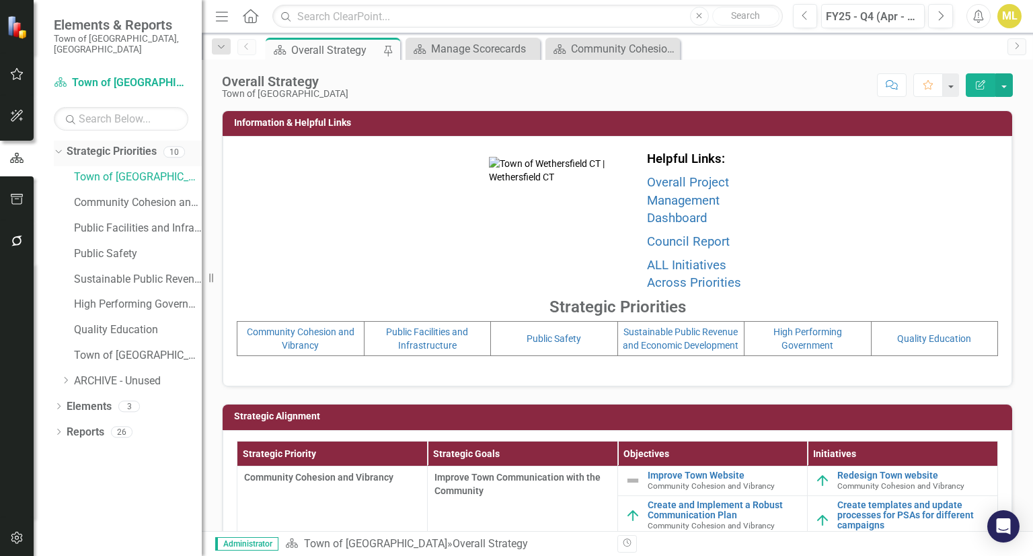
click at [88, 144] on link "Strategic Priorities" at bounding box center [112, 151] width 90 height 15
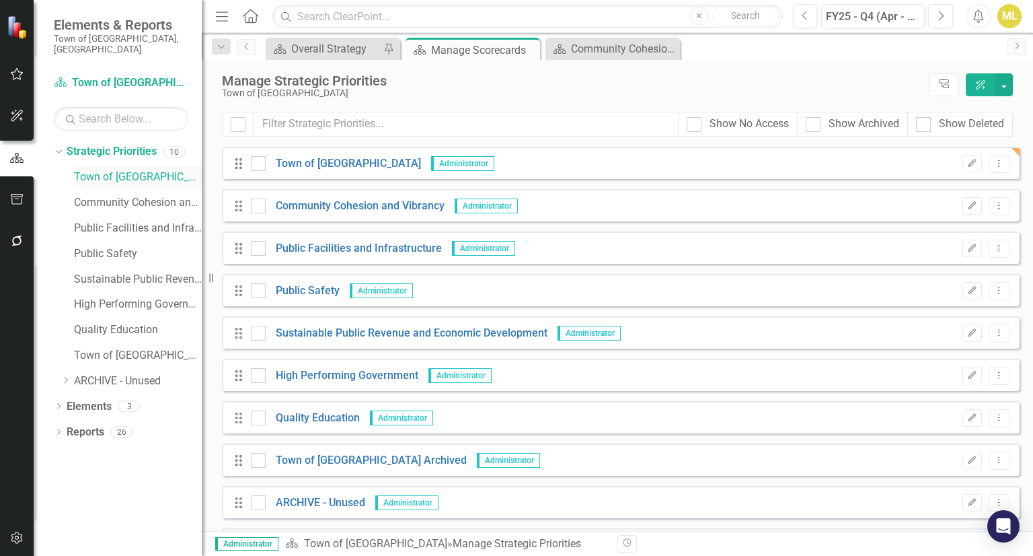
click at [132, 166] on div "Town of [GEOGRAPHIC_DATA]" at bounding box center [138, 177] width 128 height 22
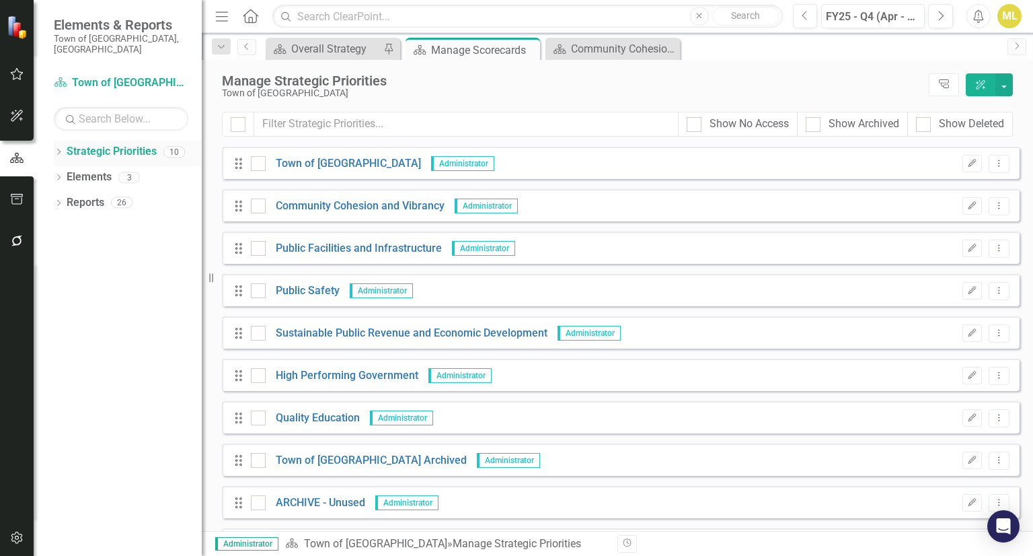
click at [59, 149] on icon "Dropdown" at bounding box center [58, 152] width 9 height 7
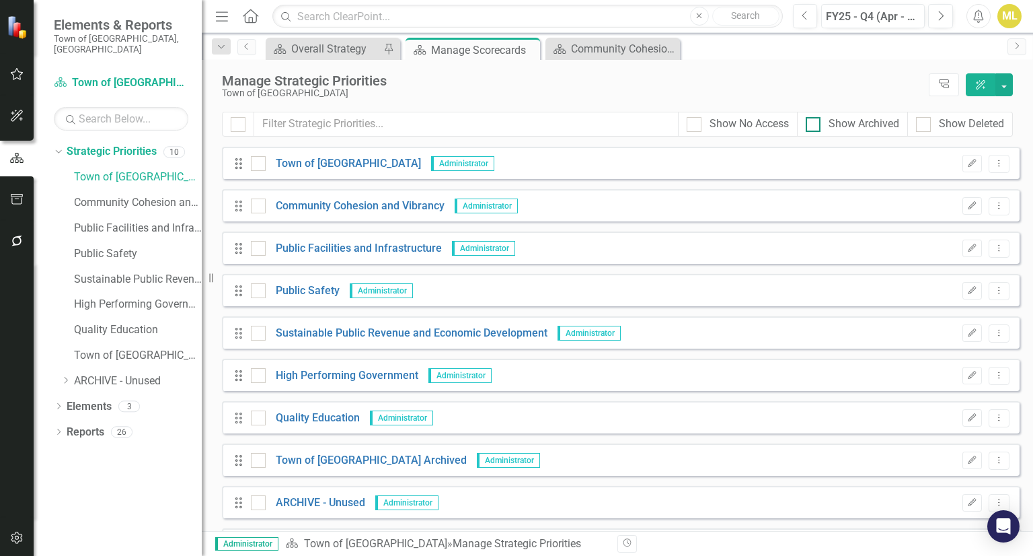
click at [817, 121] on div at bounding box center [813, 124] width 15 height 15
click at [815, 121] on input "Show Archived" at bounding box center [810, 121] width 9 height 9
checkbox input "true"
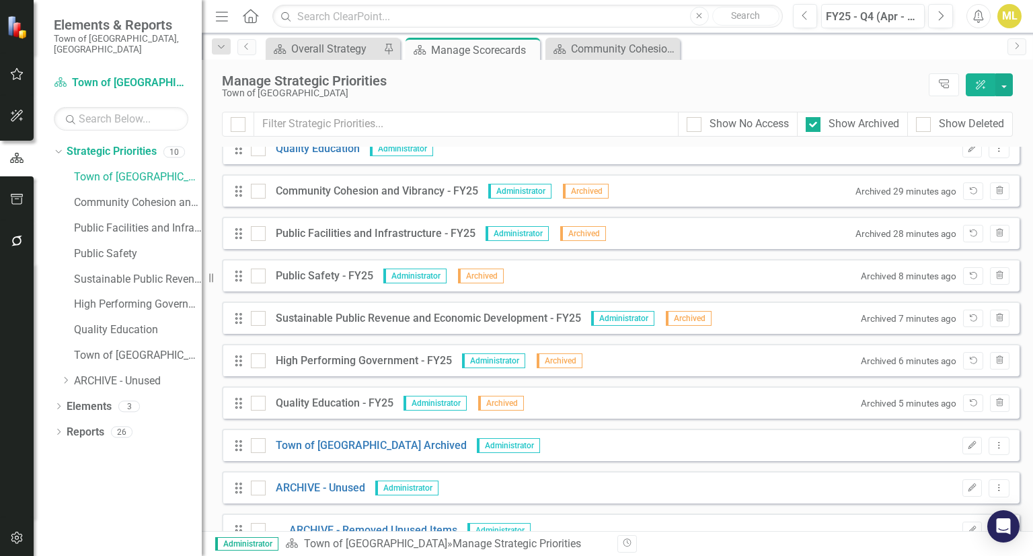
scroll to position [271, 0]
drag, startPoint x: 488, startPoint y: 235, endPoint x: 401, endPoint y: 313, distance: 117.2
click at [401, 313] on div "Drag Town of Wethersfield Administrator Edit Dropdown Menu Drag Community Cohes…" at bounding box center [621, 210] width 798 height 668
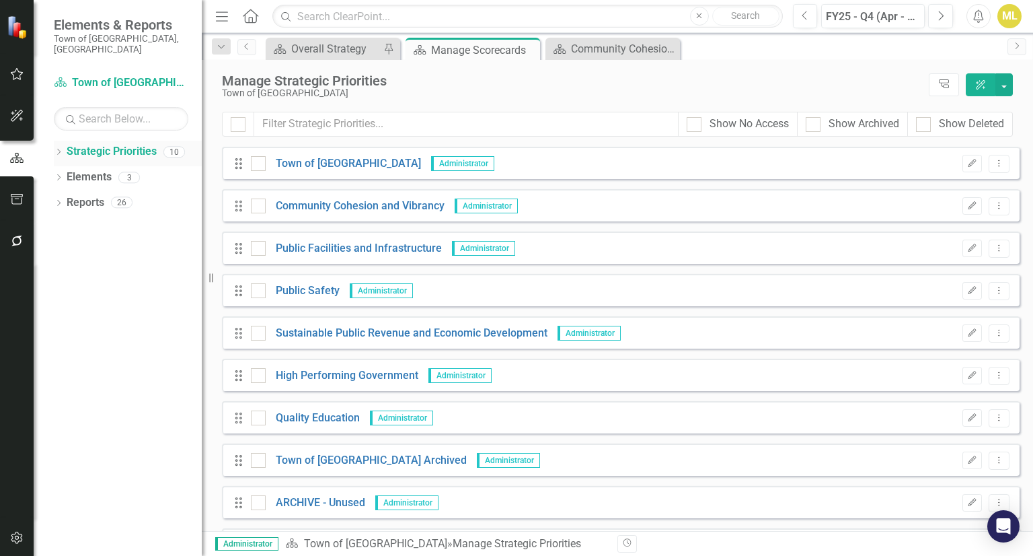
click at [59, 149] on icon "Dropdown" at bounding box center [58, 152] width 9 height 7
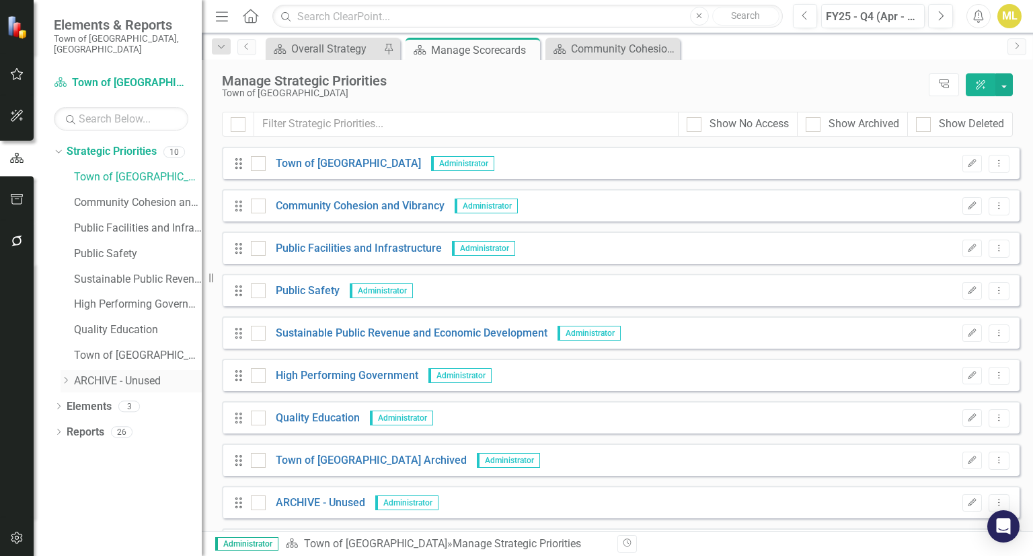
click at [61, 376] on icon "Dropdown" at bounding box center [66, 380] width 10 height 8
click at [59, 369] on div "Dropdown Strategic Priorities 10 Town of Wethersfield Community Cohesion and Vi…" at bounding box center [128, 281] width 148 height 280
click at [813, 126] on div at bounding box center [813, 124] width 15 height 15
click at [813, 126] on input "Show Archived" at bounding box center [810, 121] width 9 height 9
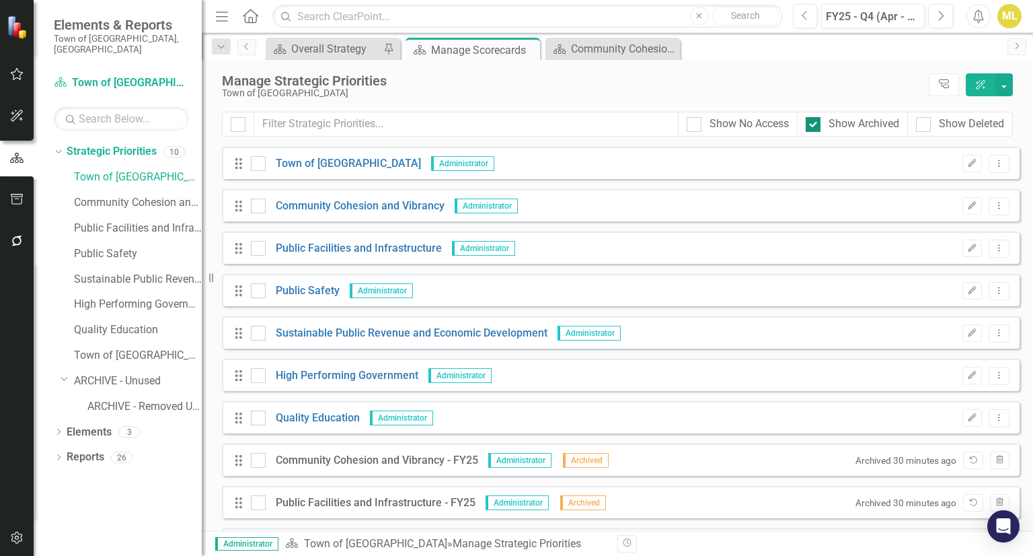
click at [813, 126] on div at bounding box center [813, 124] width 15 height 15
click at [813, 126] on input "Show Archived" at bounding box center [810, 121] width 9 height 9
checkbox input "false"
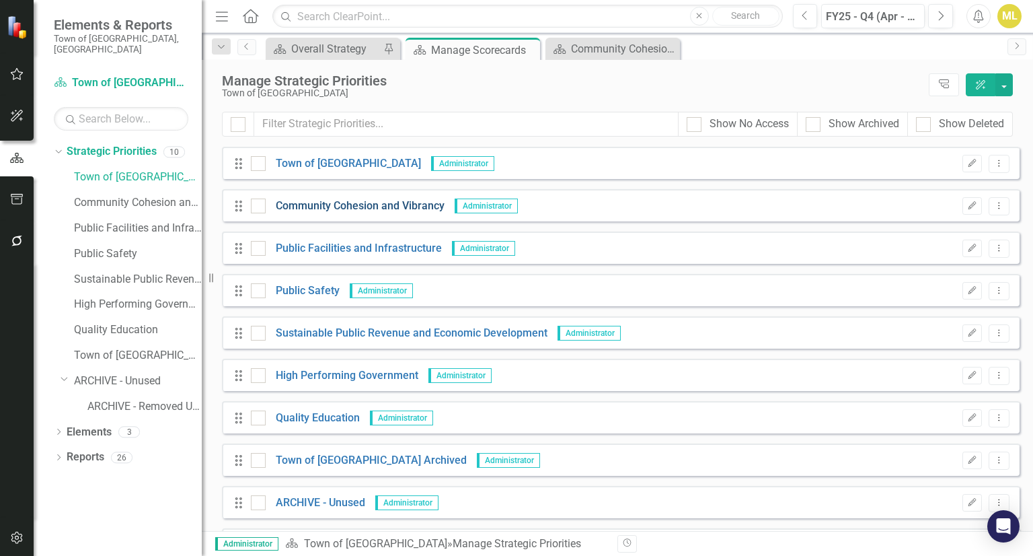
click at [293, 203] on link "Community Cohesion and Vibrancy" at bounding box center [355, 205] width 179 height 15
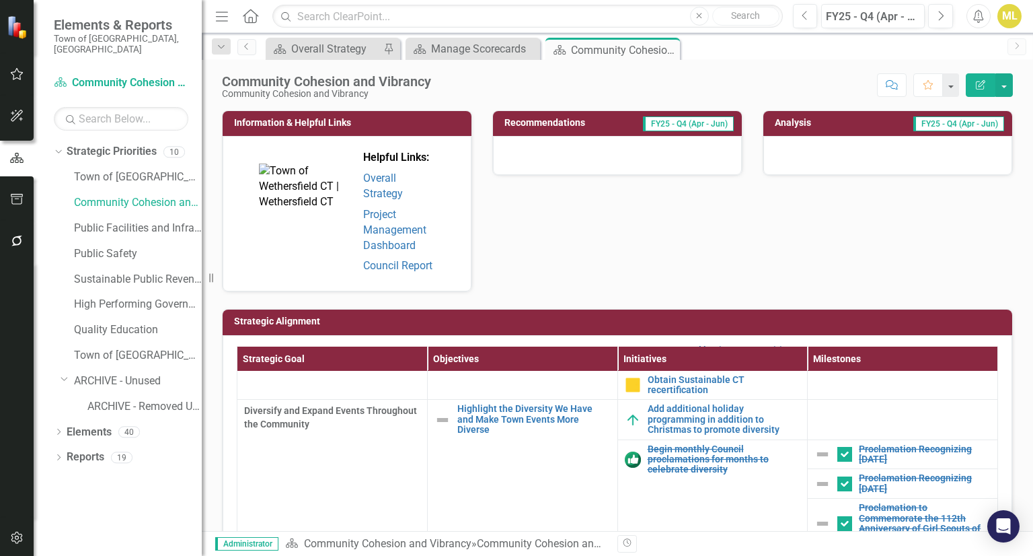
scroll to position [966, 0]
click at [52, 141] on div "Dropdown Strategic Priorities 10 Town of Wethersfield Community Cohesion and Vi…" at bounding box center [118, 348] width 168 height 415
